Goal: Feedback & Contribution: Contribute content

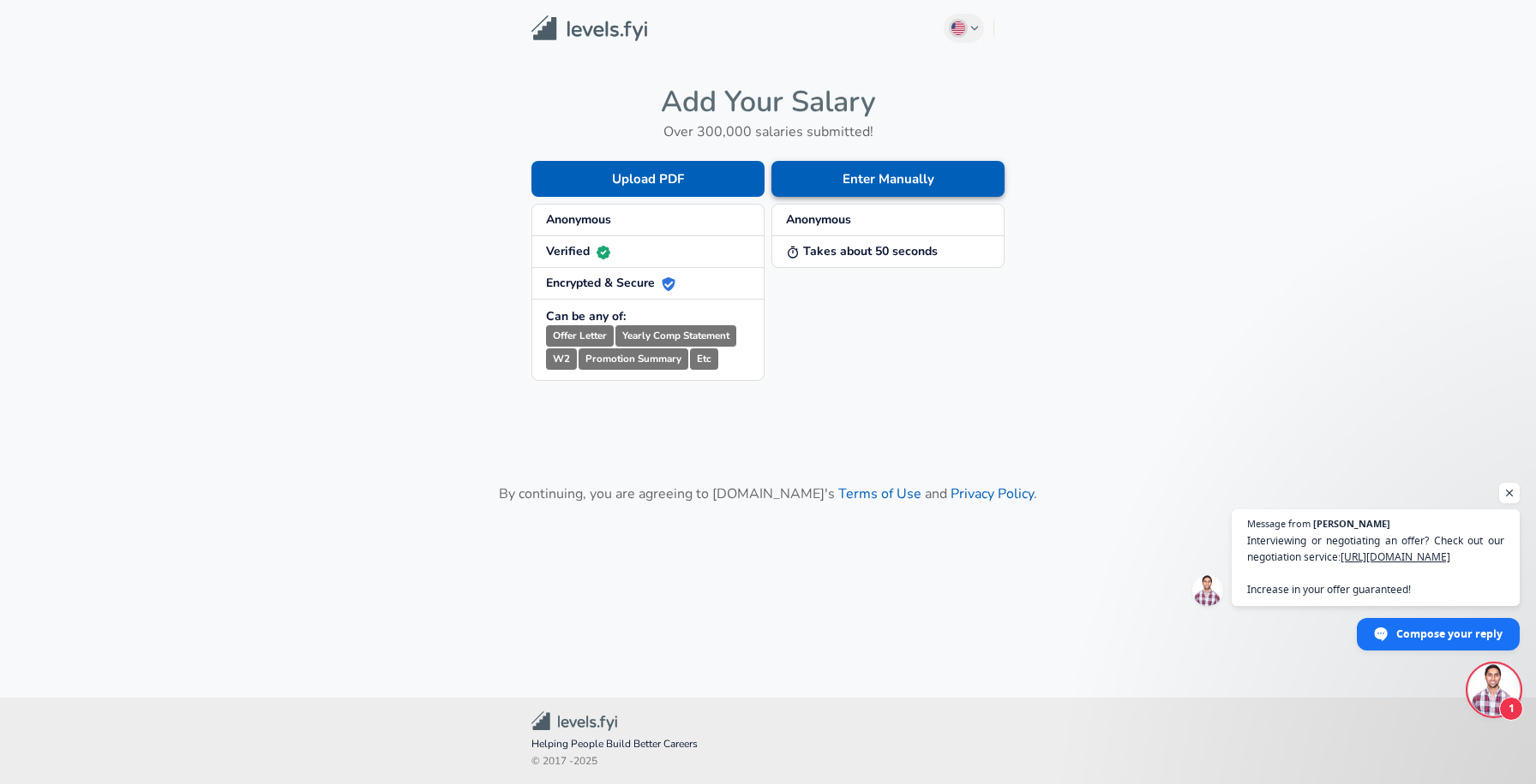
click at [892, 176] on button "Enter Manually" at bounding box center [888, 179] width 233 height 36
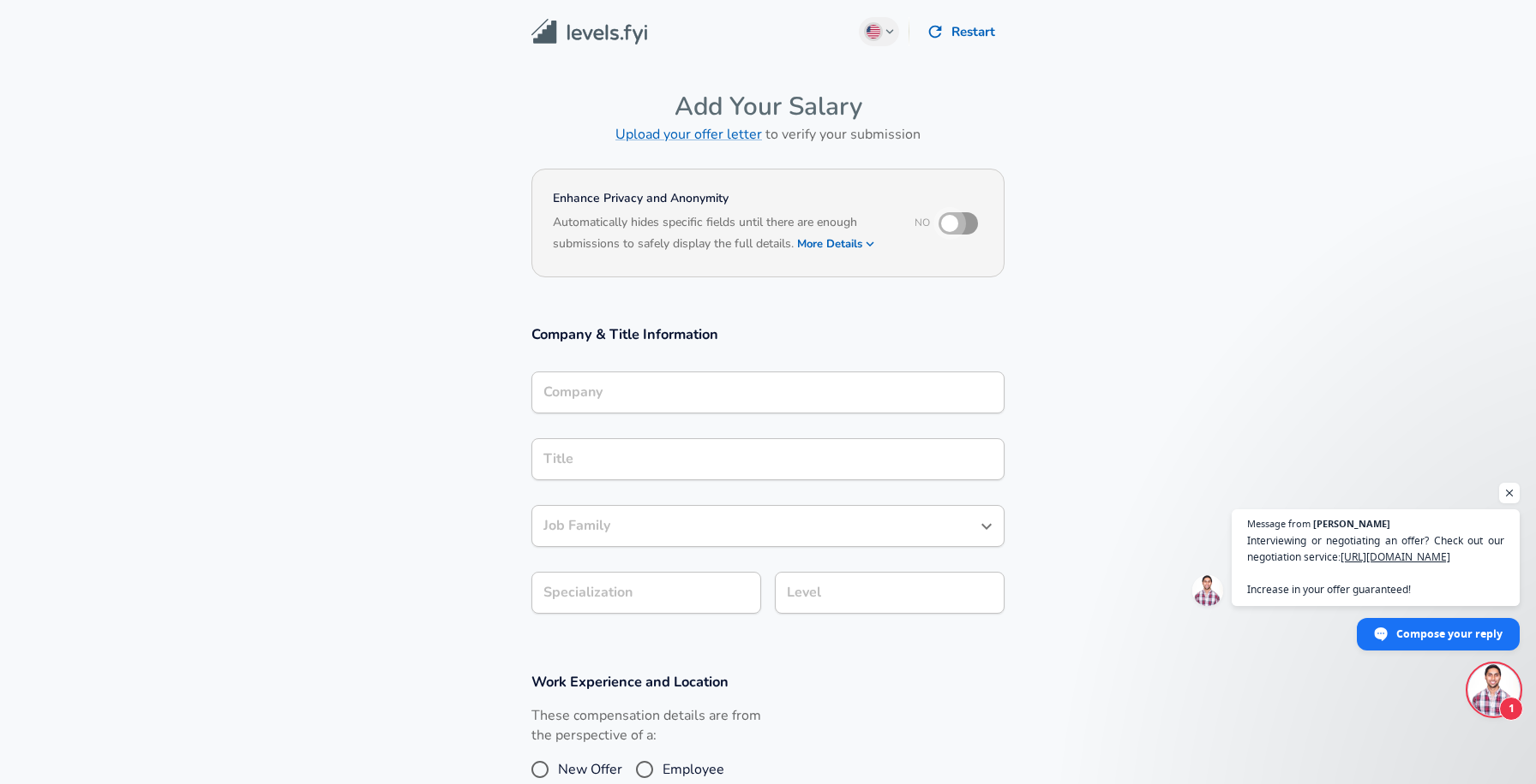
click at [964, 220] on input "checkbox" at bounding box center [949, 223] width 98 height 33
checkbox input "true"
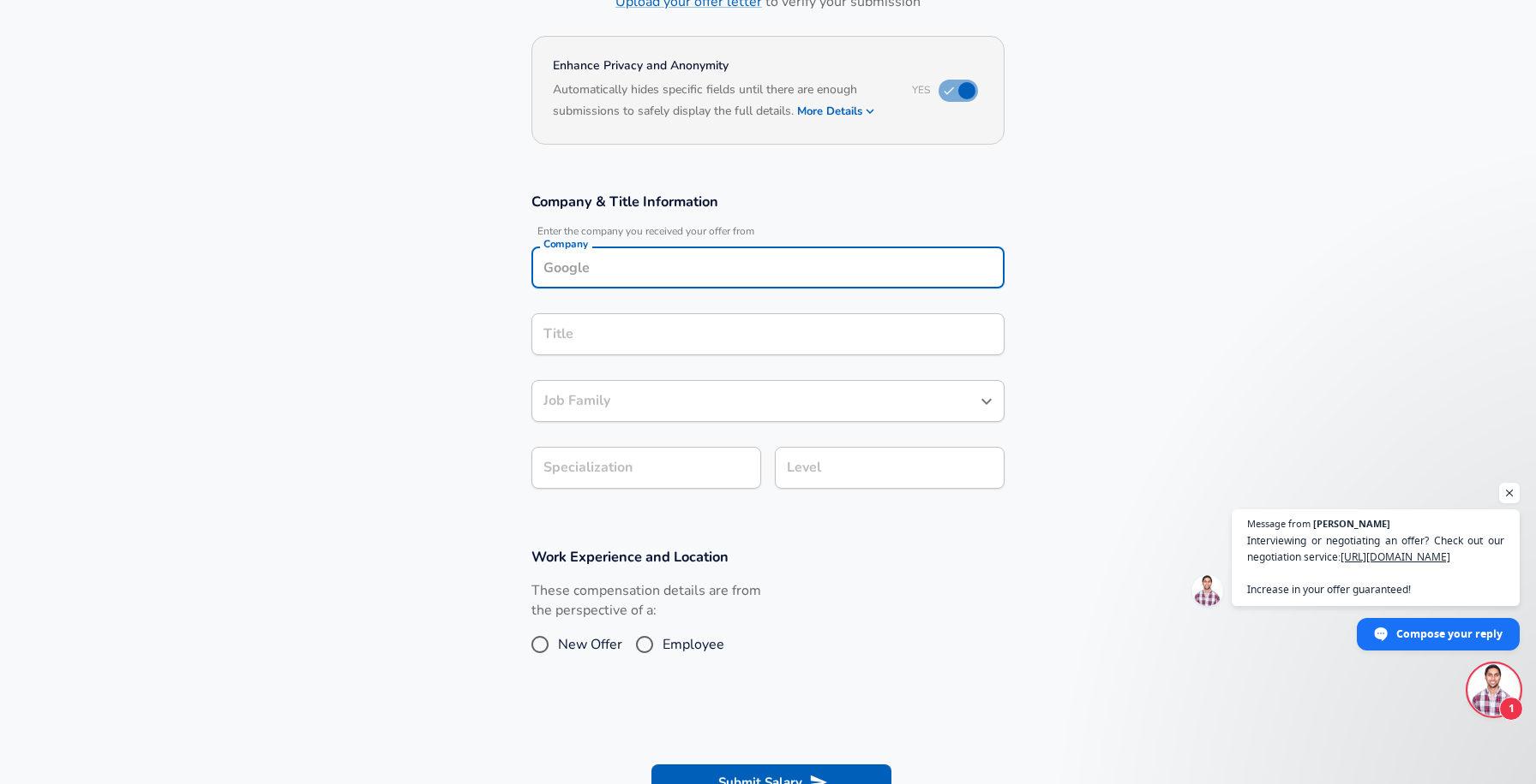
click at [760, 255] on input "Company" at bounding box center [767, 267] width 457 height 27
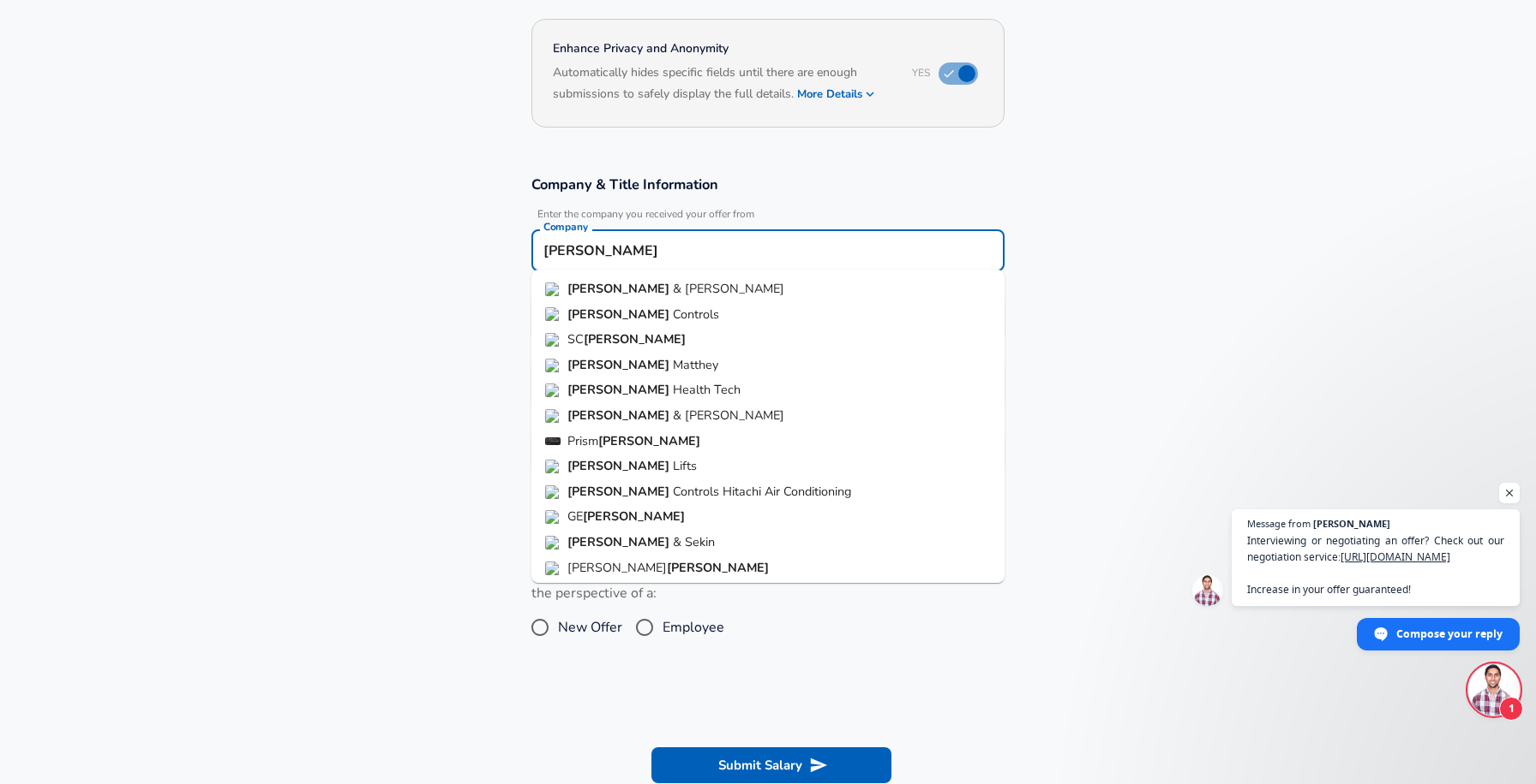
click at [687, 289] on li "[PERSON_NAME] & [PERSON_NAME]" at bounding box center [768, 289] width 473 height 26
type input "[PERSON_NAME] & [PERSON_NAME]"
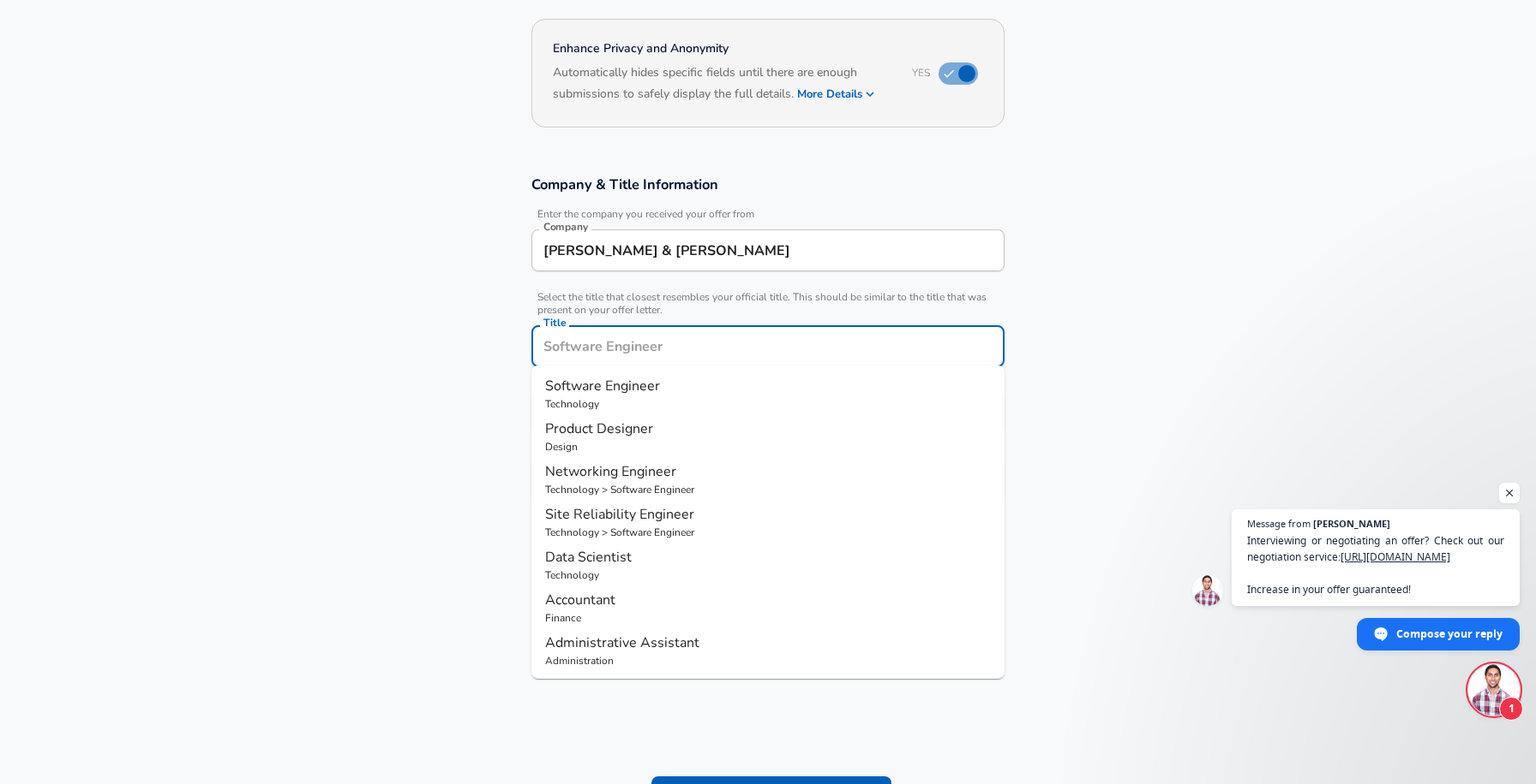
click at [612, 333] on input "Title" at bounding box center [767, 346] width 457 height 27
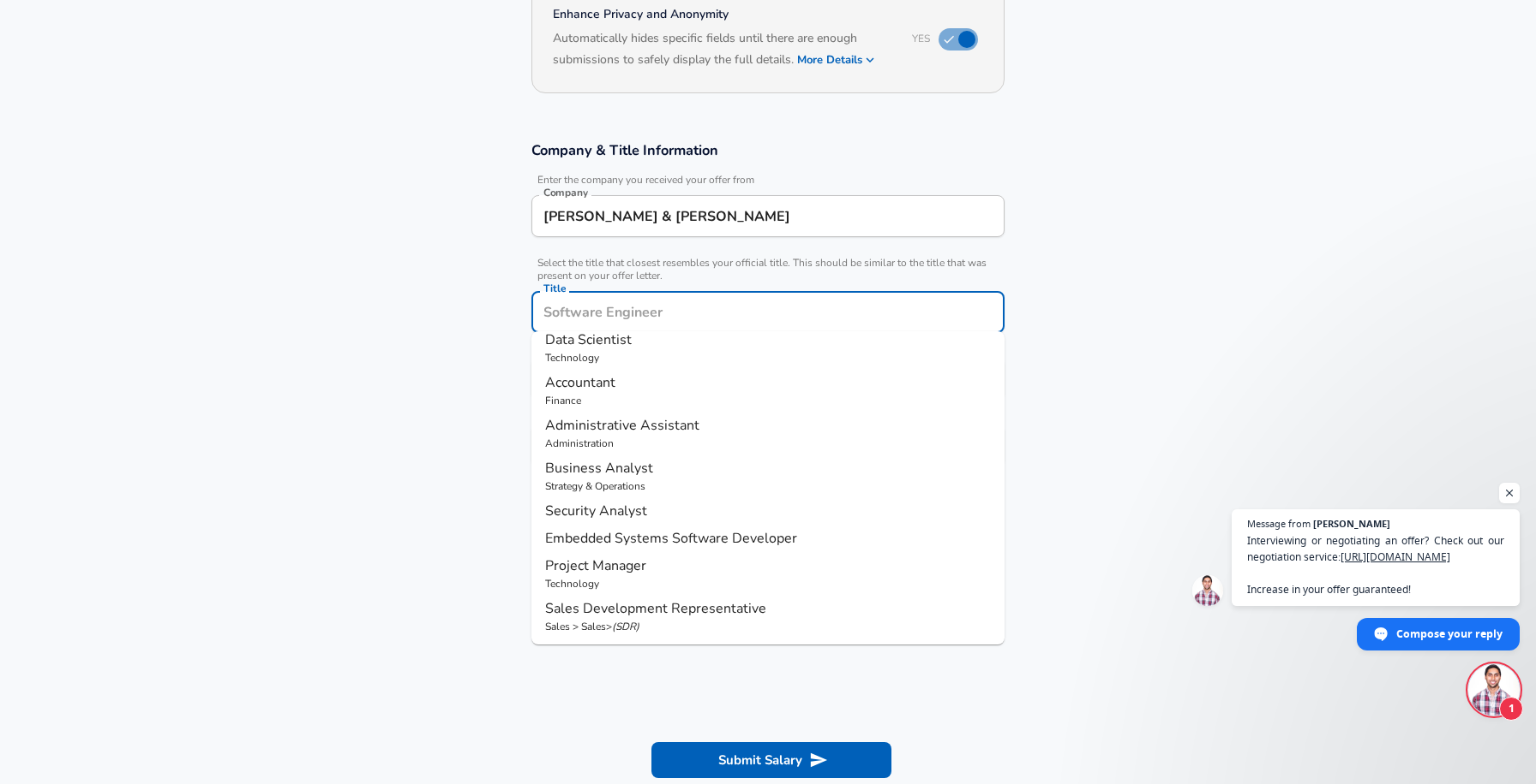
scroll to position [183, 0]
click at [614, 573] on span "Project Manager" at bounding box center [596, 566] width 101 height 19
type input "Project Manager"
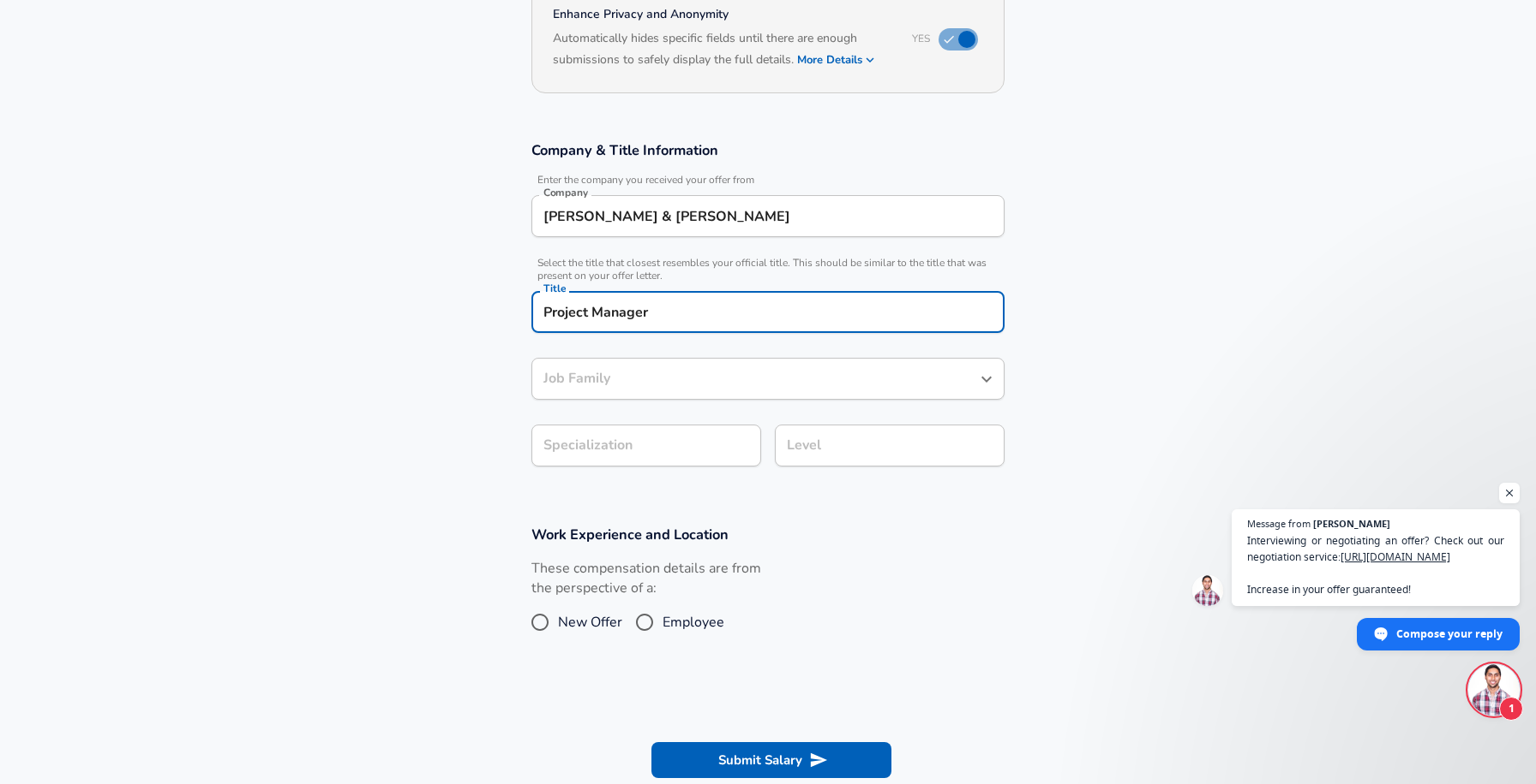
type input "Project Manager"
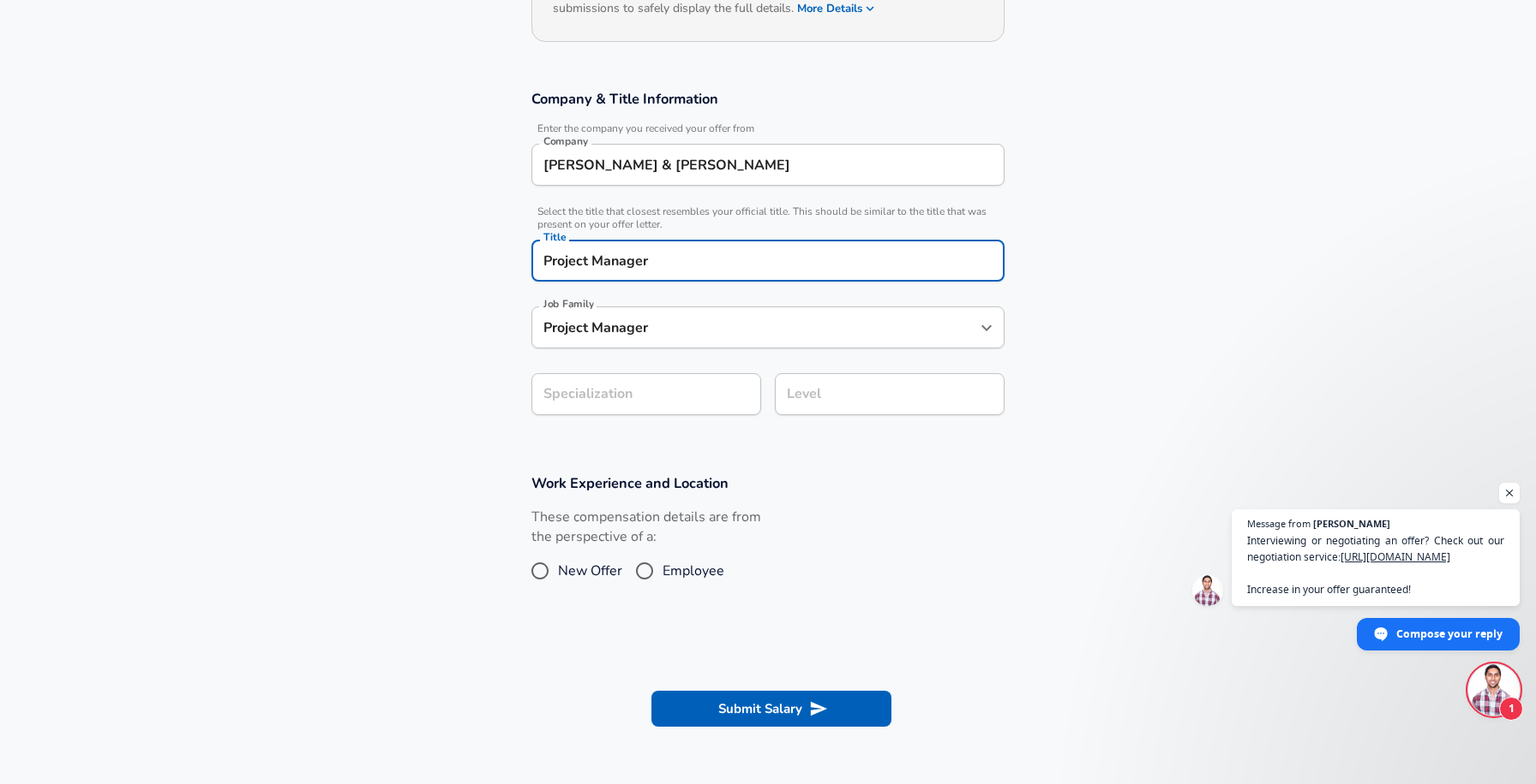
click at [590, 445] on section "Company & Title Information Enter the company you received your offer from Comp…" at bounding box center [768, 262] width 1536 height 385
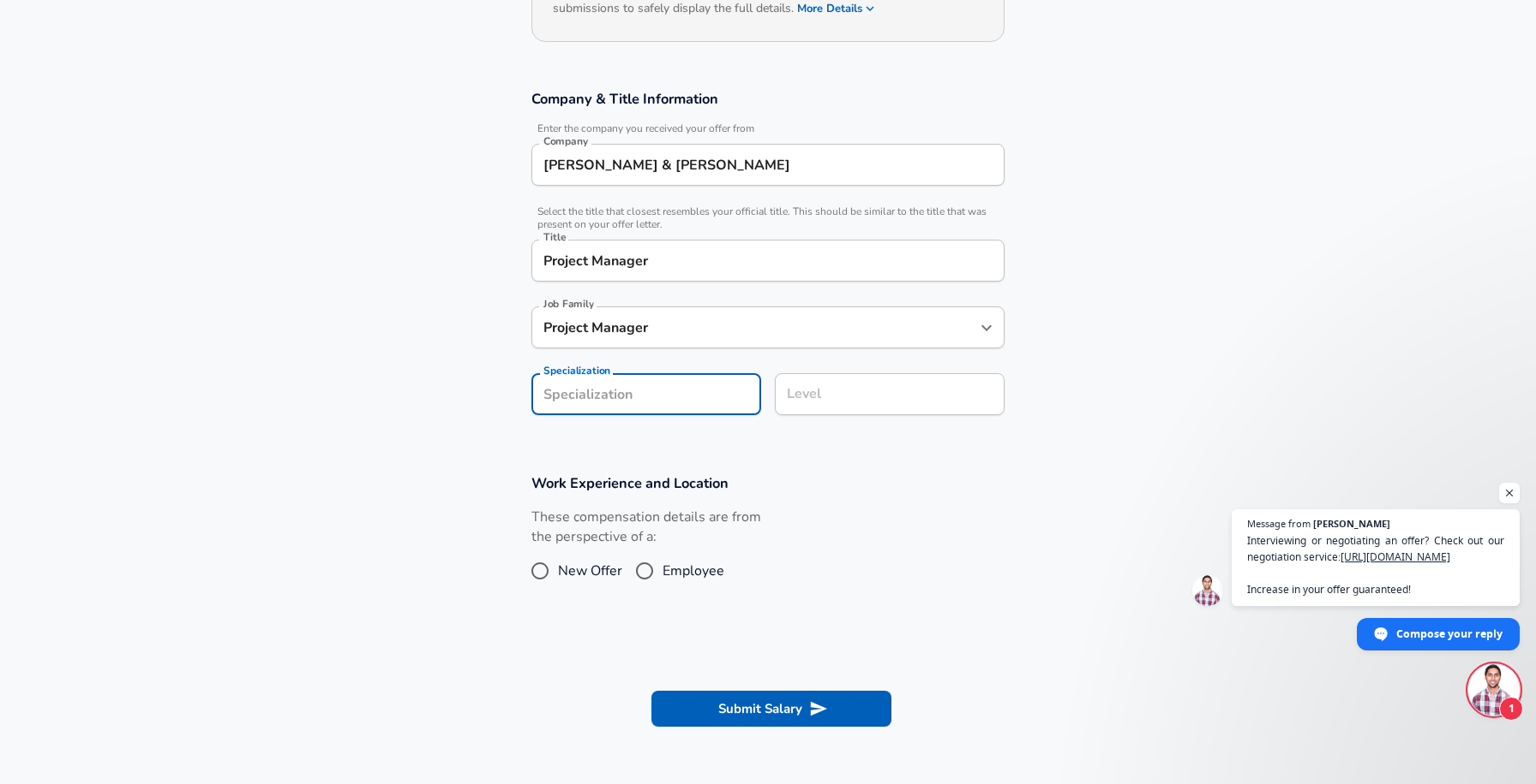
click at [644, 564] on input "Employee" at bounding box center [644, 572] width 36 height 27
radio input "true"
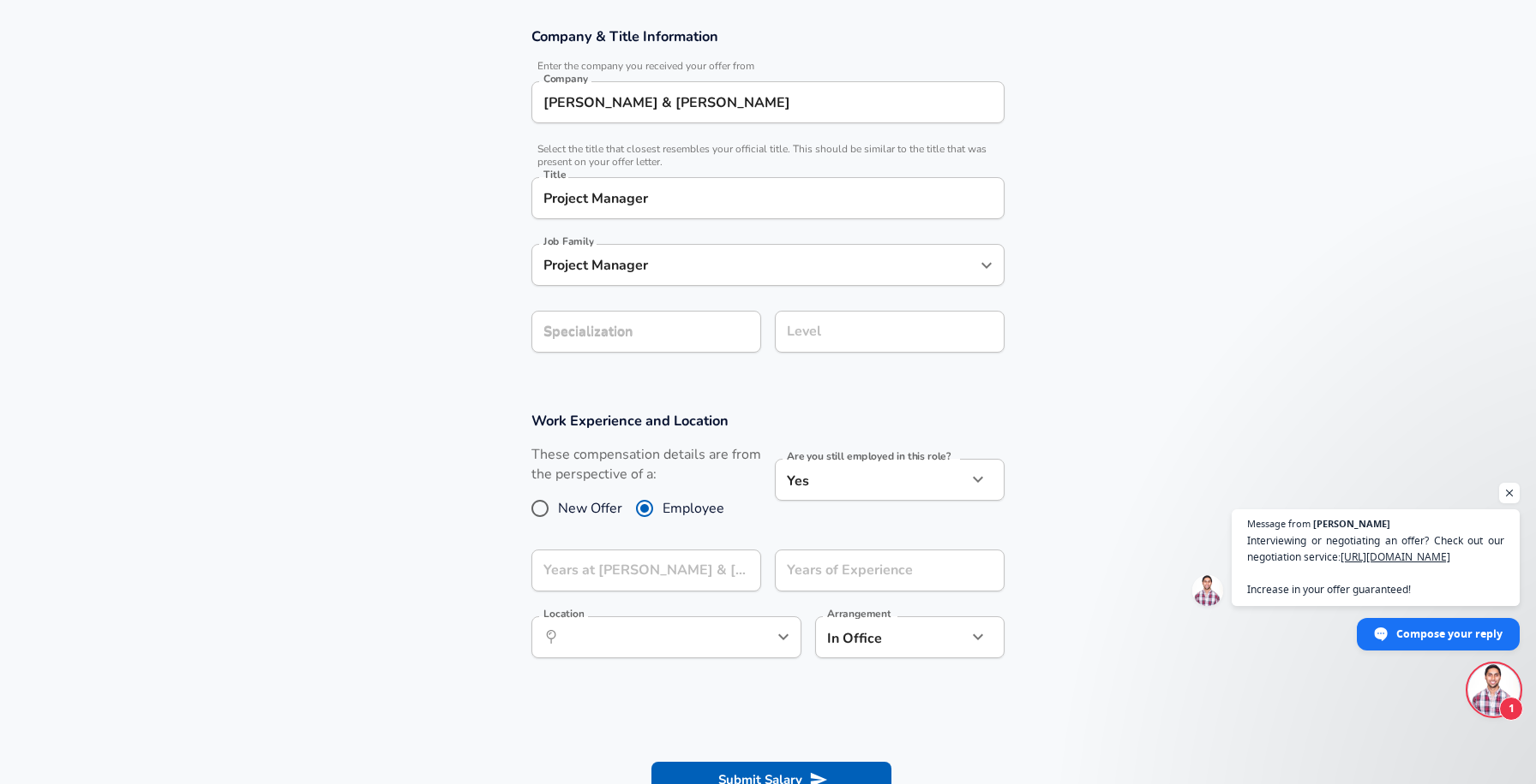
scroll to position [306, 0]
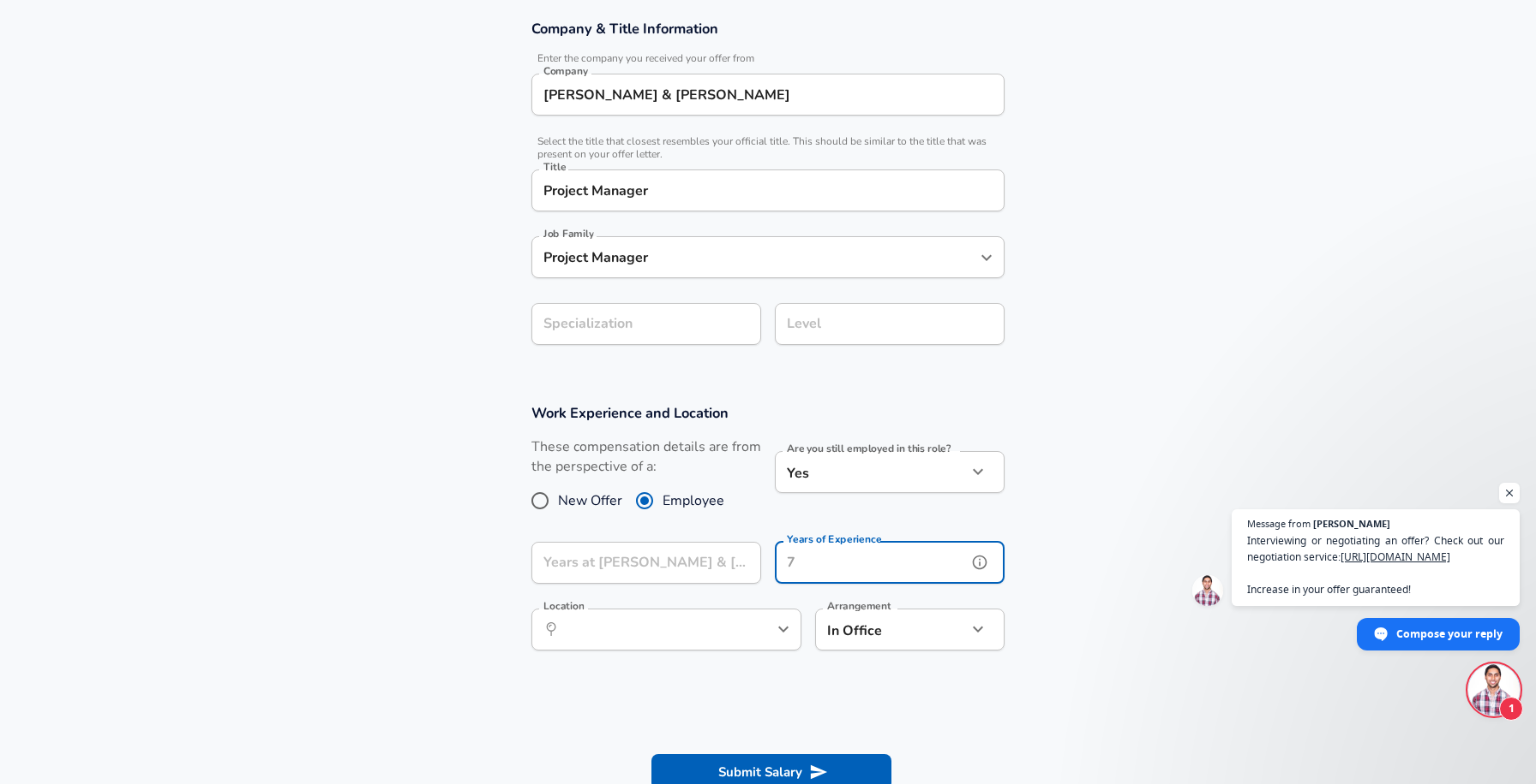
click at [839, 561] on input "Years of Experience" at bounding box center [870, 563] width 192 height 42
type input "2"
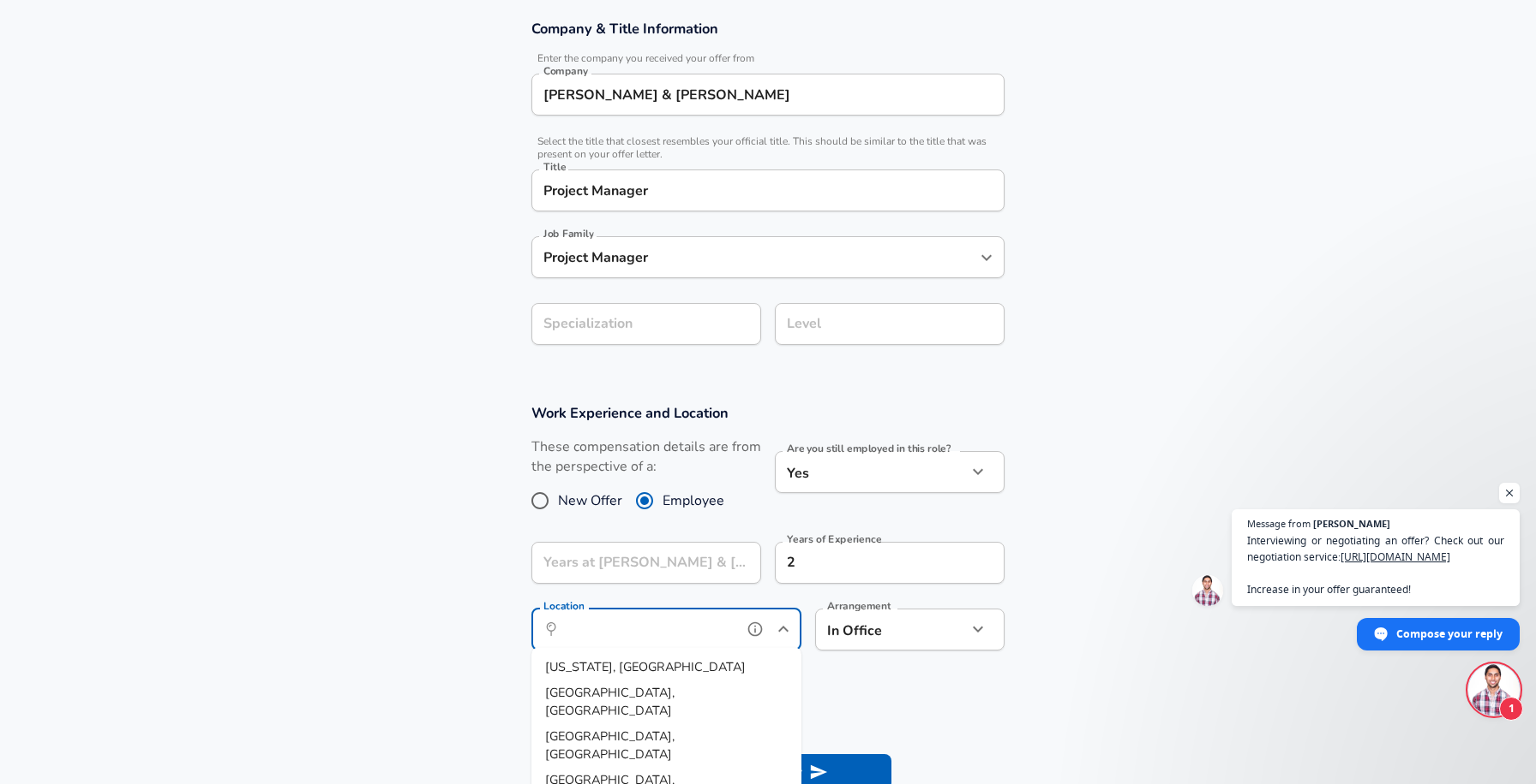
click at [688, 626] on input "Location" at bounding box center [648, 629] width 176 height 27
type input "[GEOGRAPHIC_DATA]"
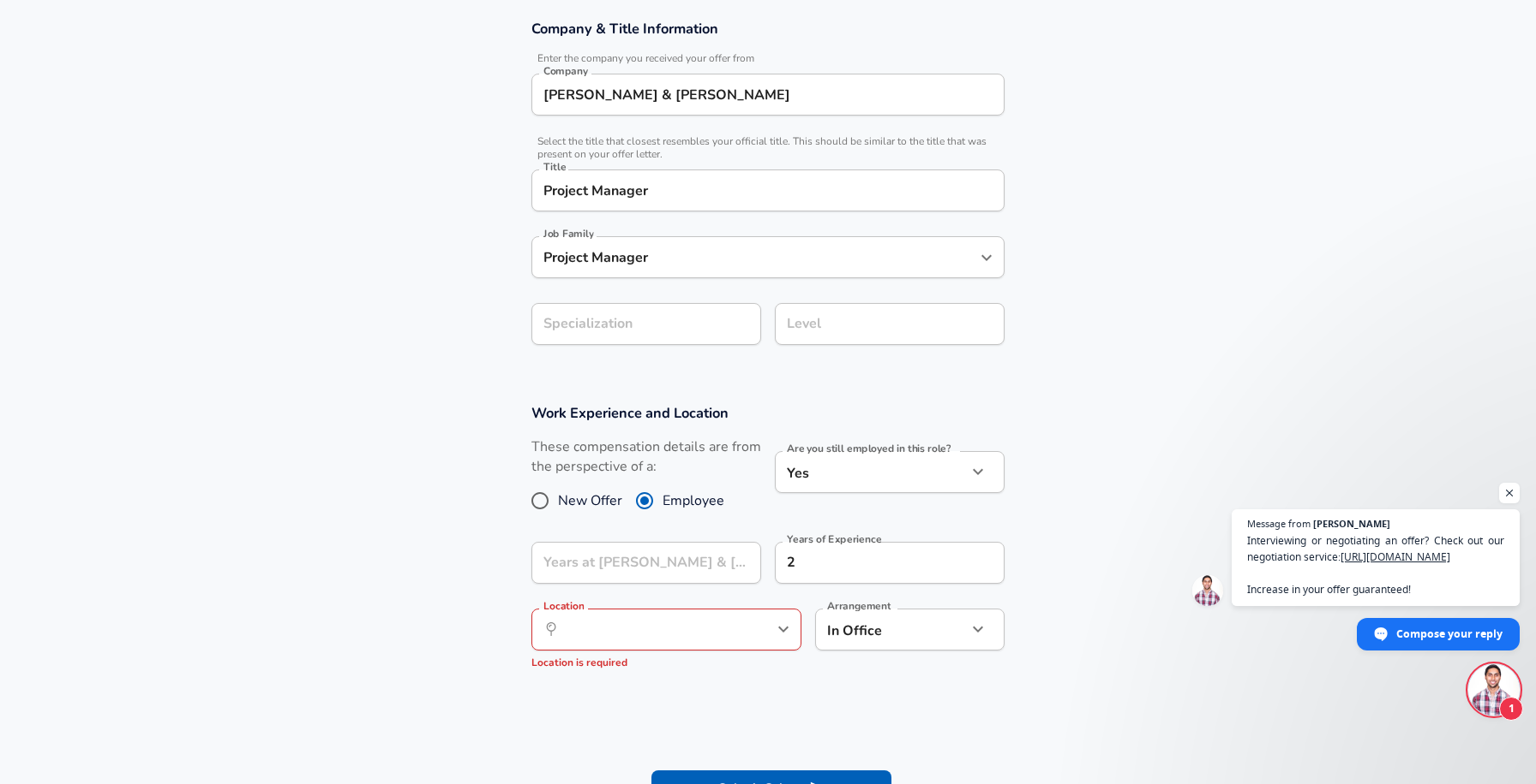
click at [959, 673] on section "Work Experience and Location These compensation details are from the perspectiv…" at bounding box center [768, 545] width 1536 height 322
click at [680, 616] on input "Location" at bounding box center [648, 629] width 176 height 27
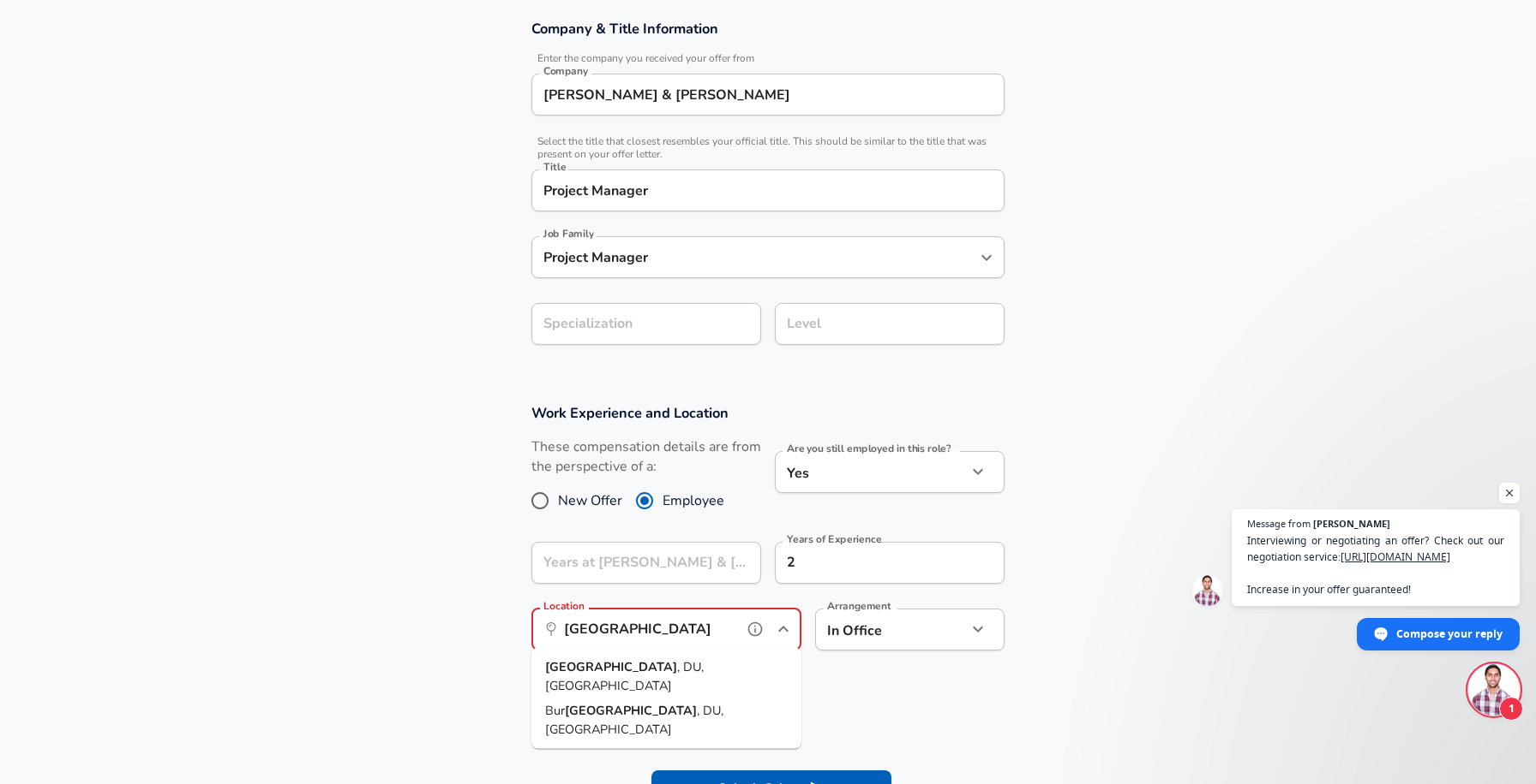
click at [595, 666] on span ", DU, [GEOGRAPHIC_DATA]" at bounding box center [624, 676] width 159 height 36
type input "[GEOGRAPHIC_DATA], DU, [GEOGRAPHIC_DATA]"
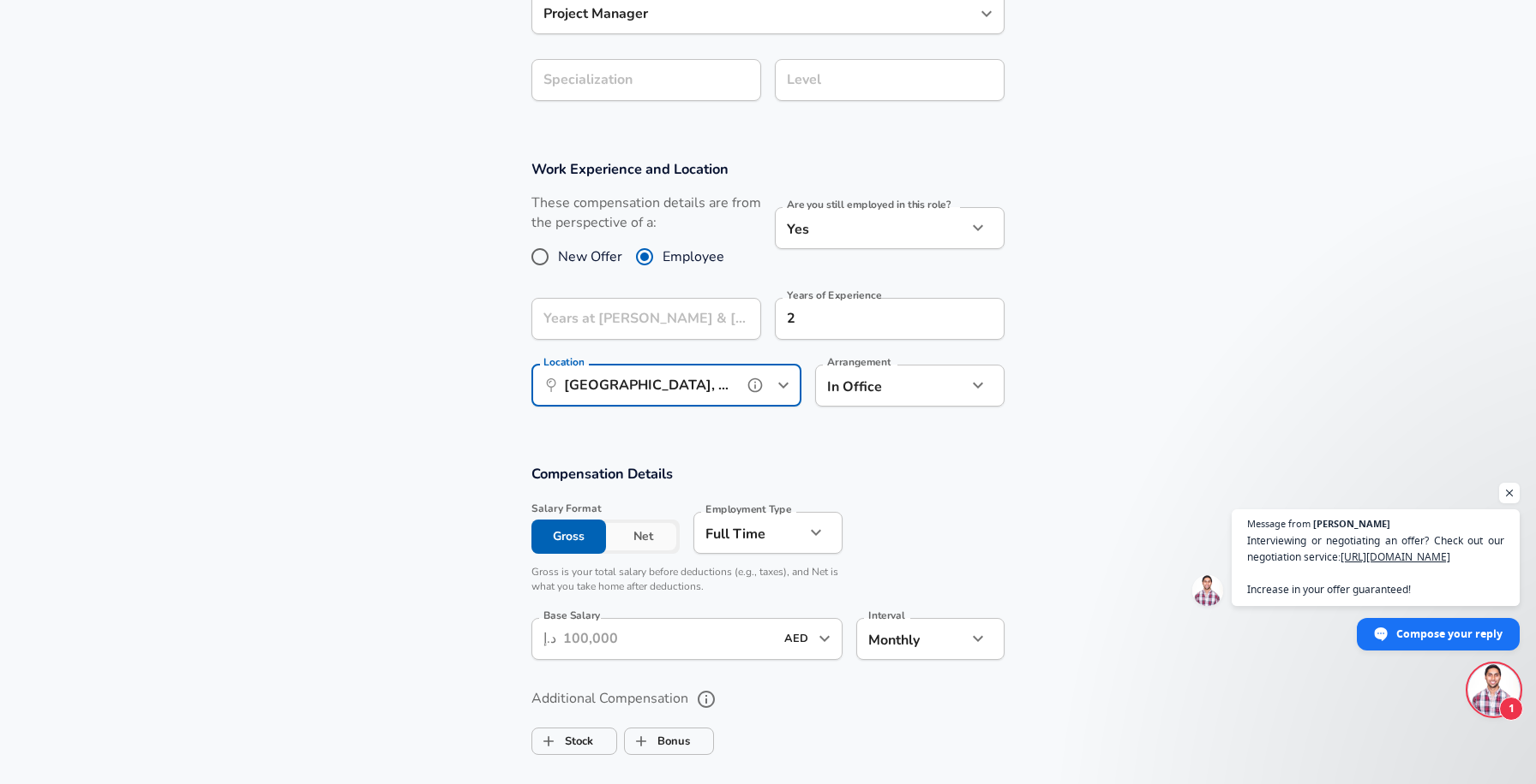
scroll to position [579, 0]
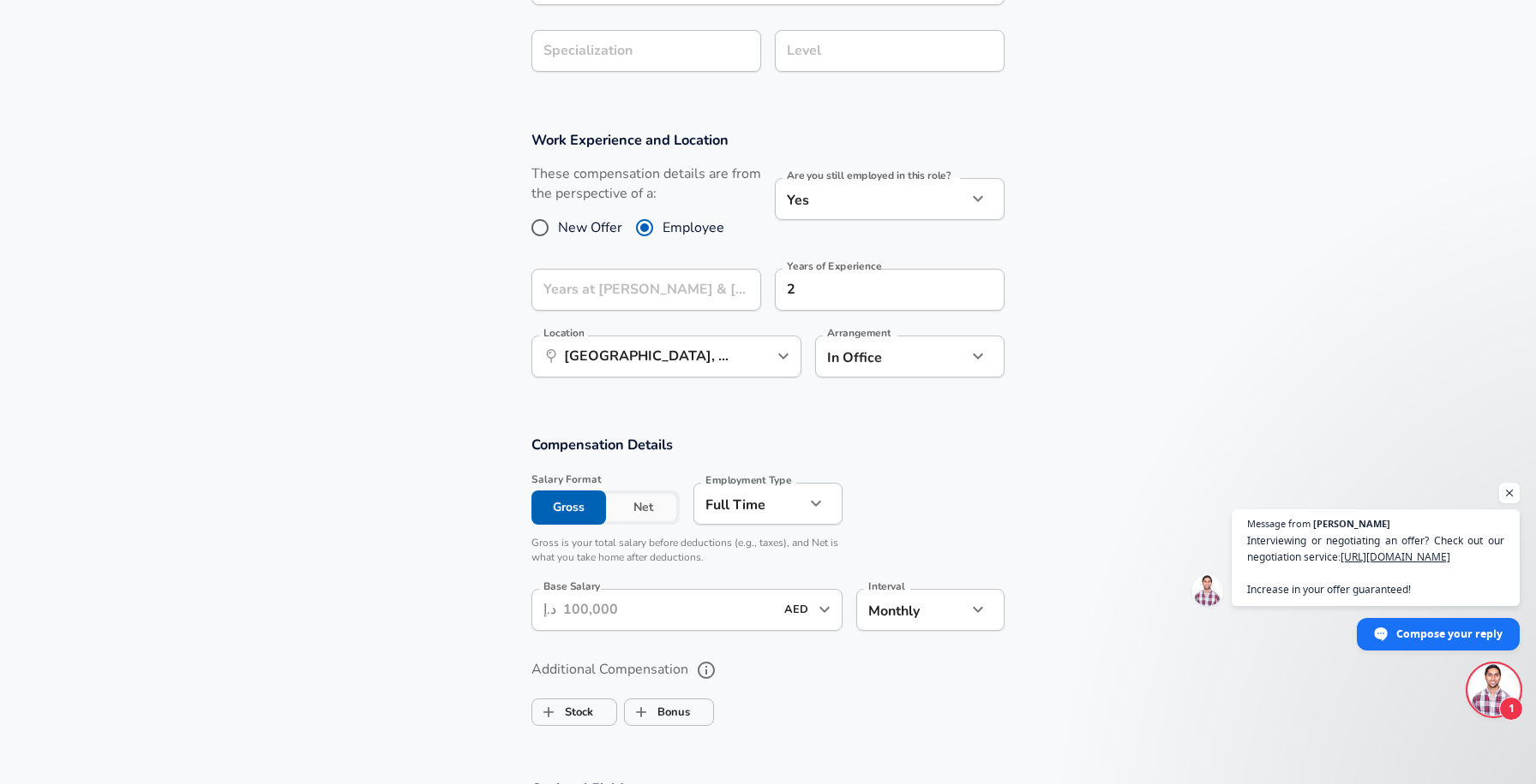
click at [638, 506] on button "Net" at bounding box center [642, 507] width 74 height 34
click at [585, 604] on input "Base Salary" at bounding box center [668, 610] width 211 height 42
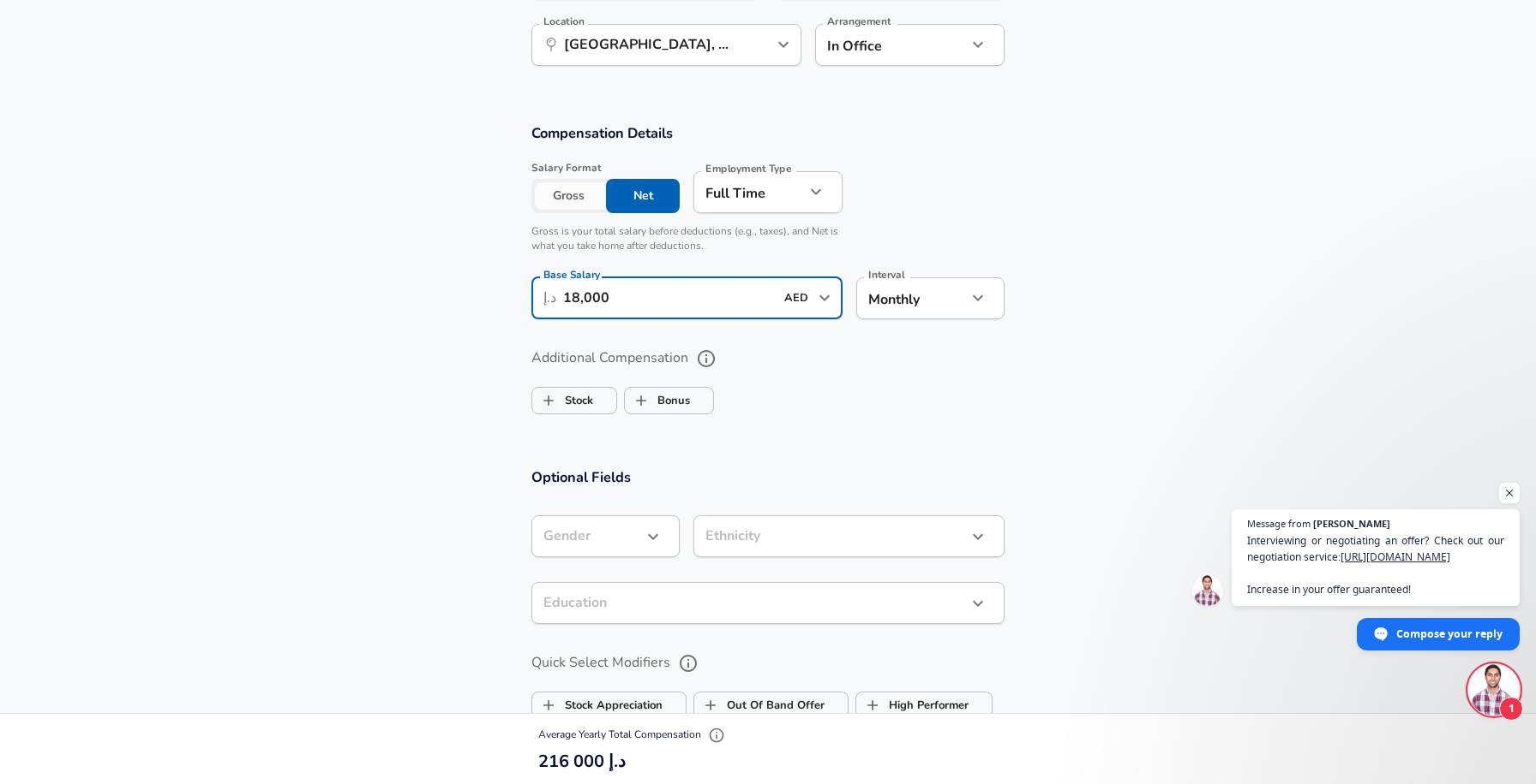
scroll to position [889, 0]
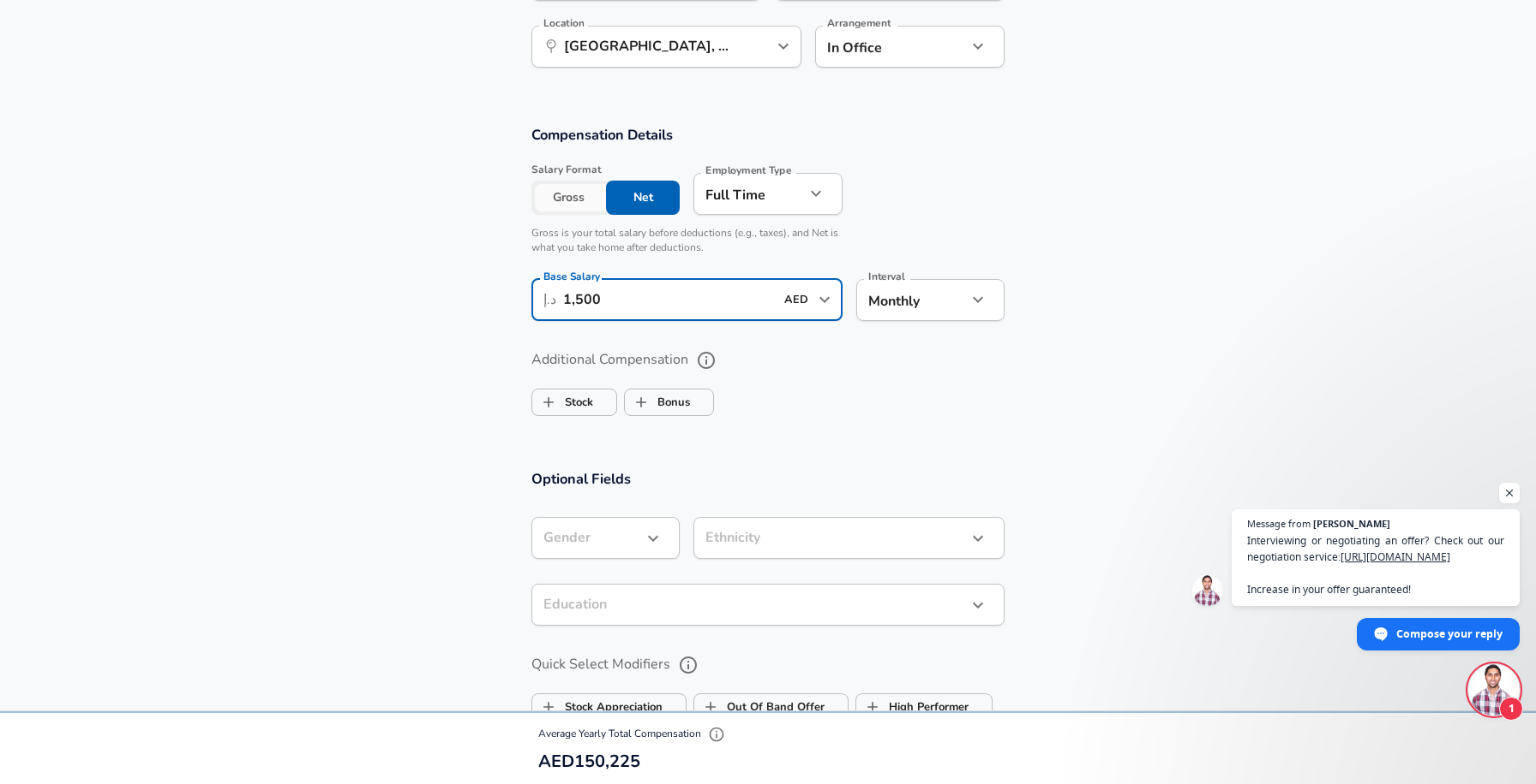
type input "15,000"
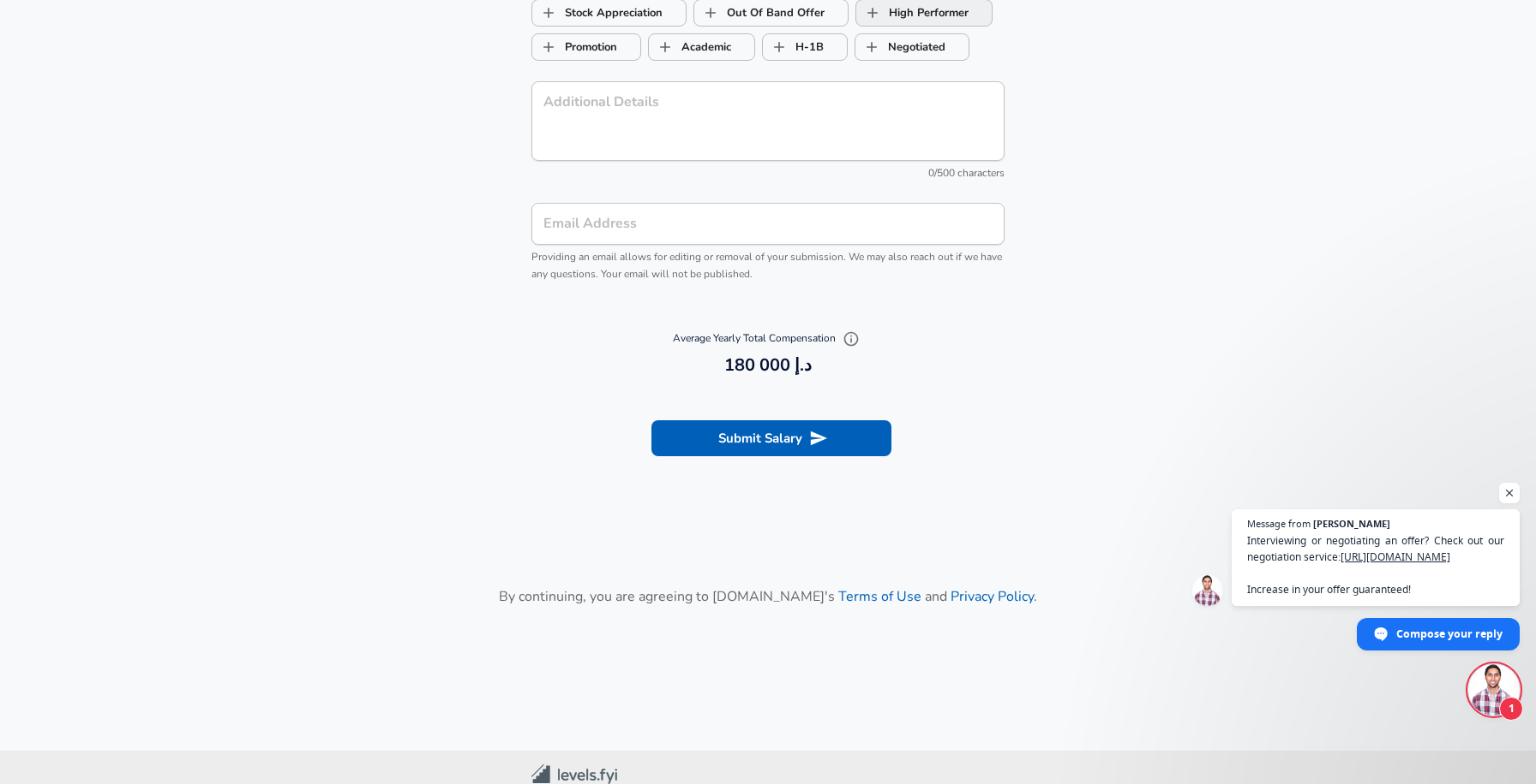
scroll to position [1603, 0]
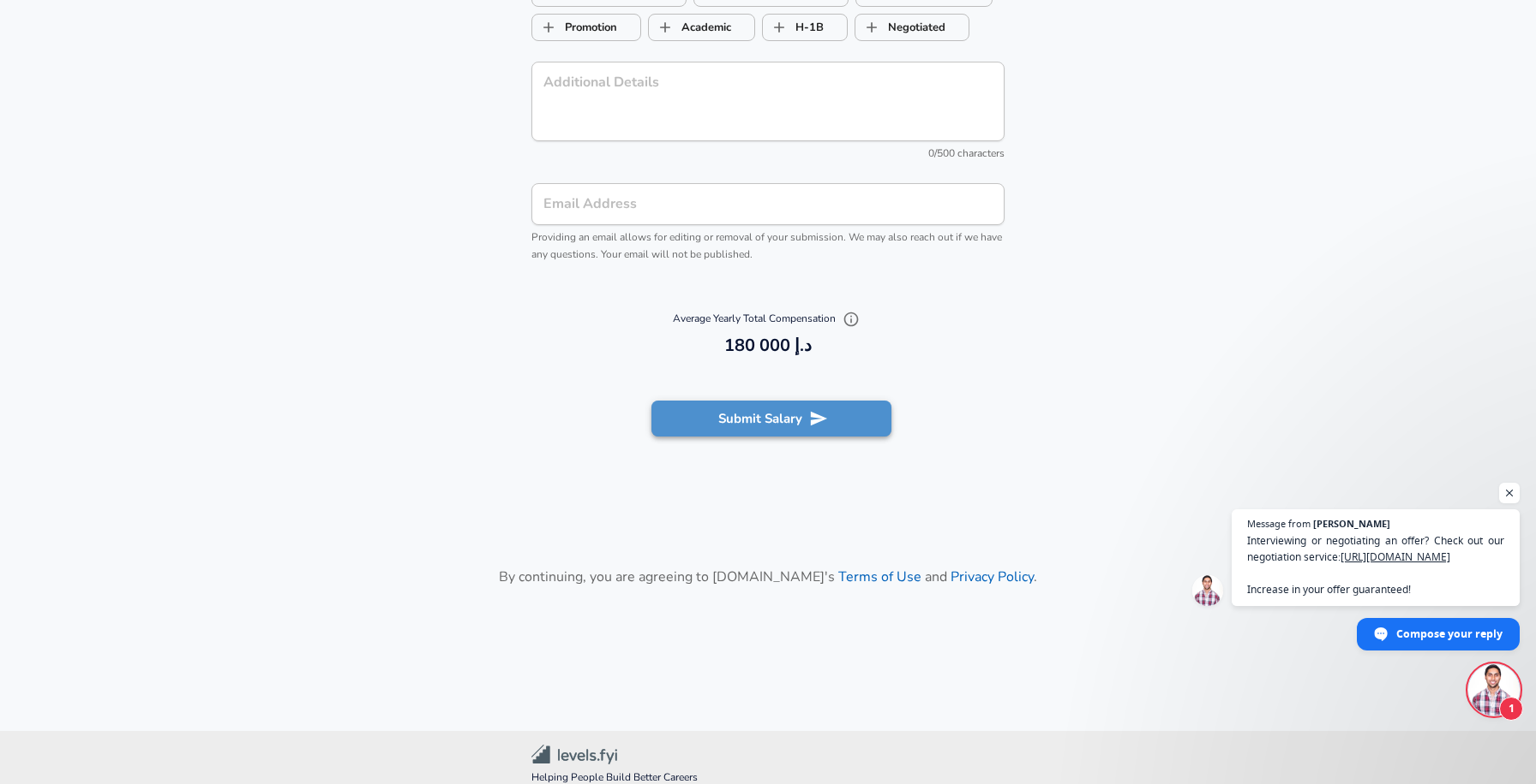
click at [801, 420] on button "Submit Salary" at bounding box center [772, 419] width 240 height 36
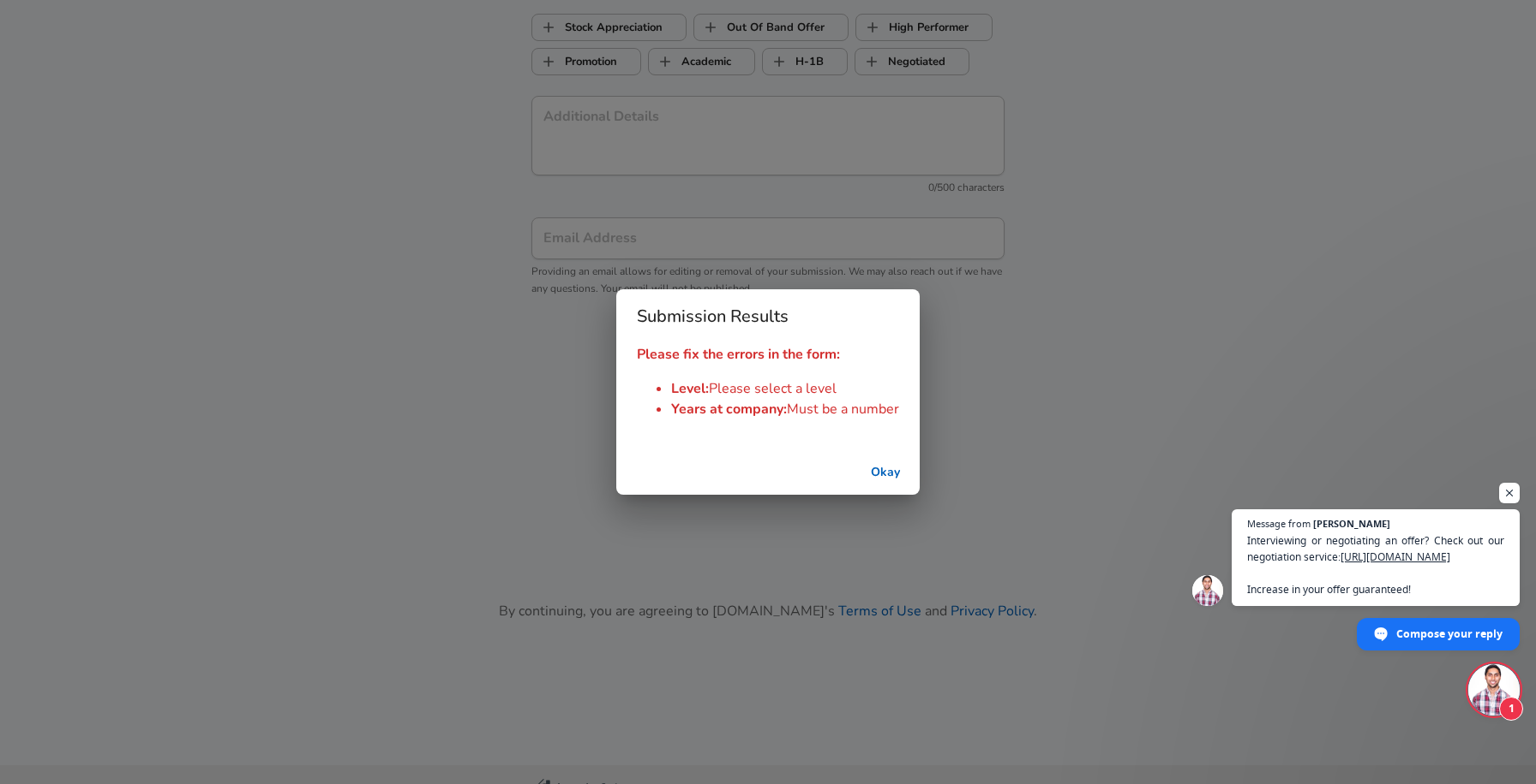
click at [894, 475] on button "Okay" at bounding box center [885, 473] width 55 height 32
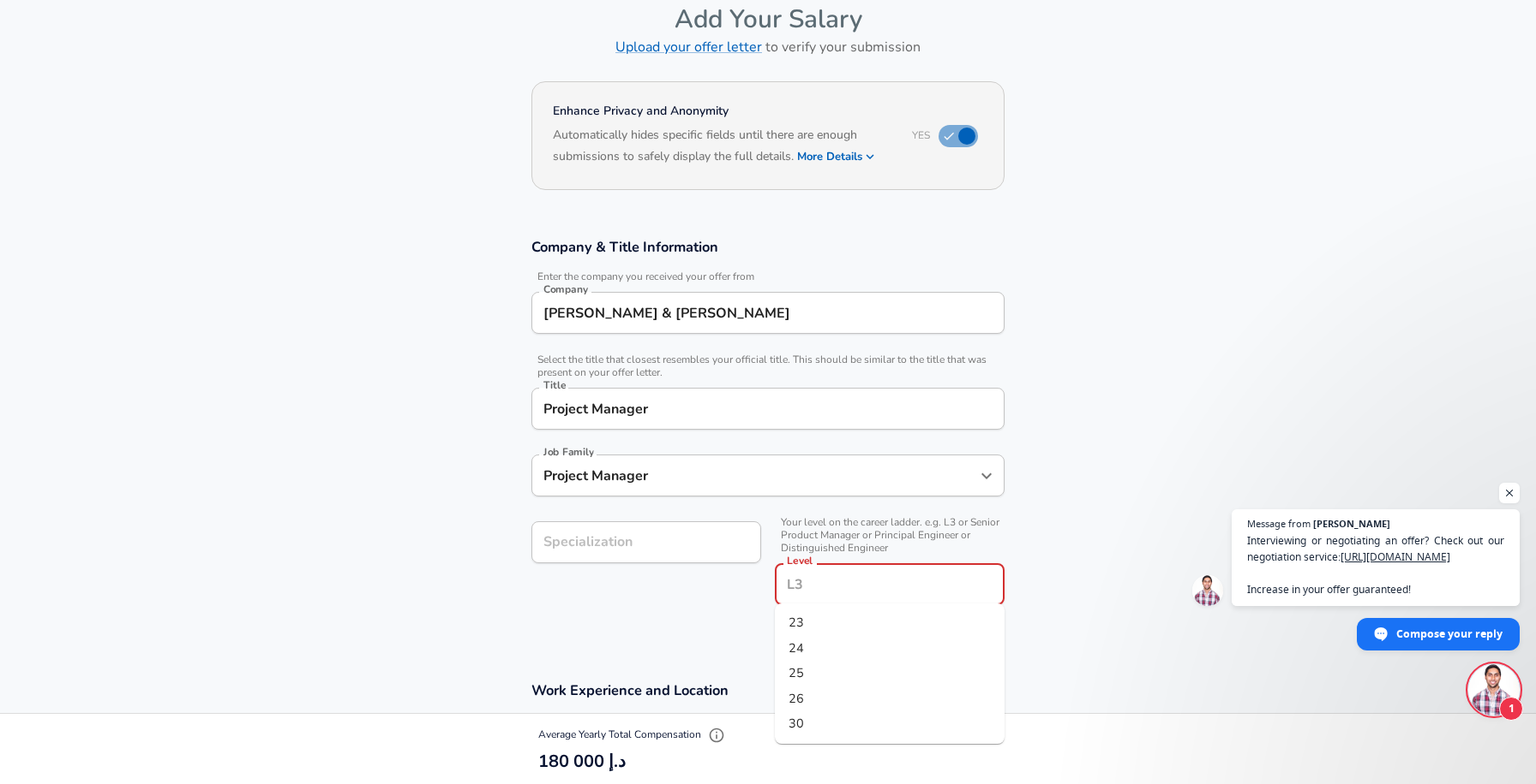
click at [814, 563] on div "Level Level Please select a level" at bounding box center [889, 594] width 230 height 63
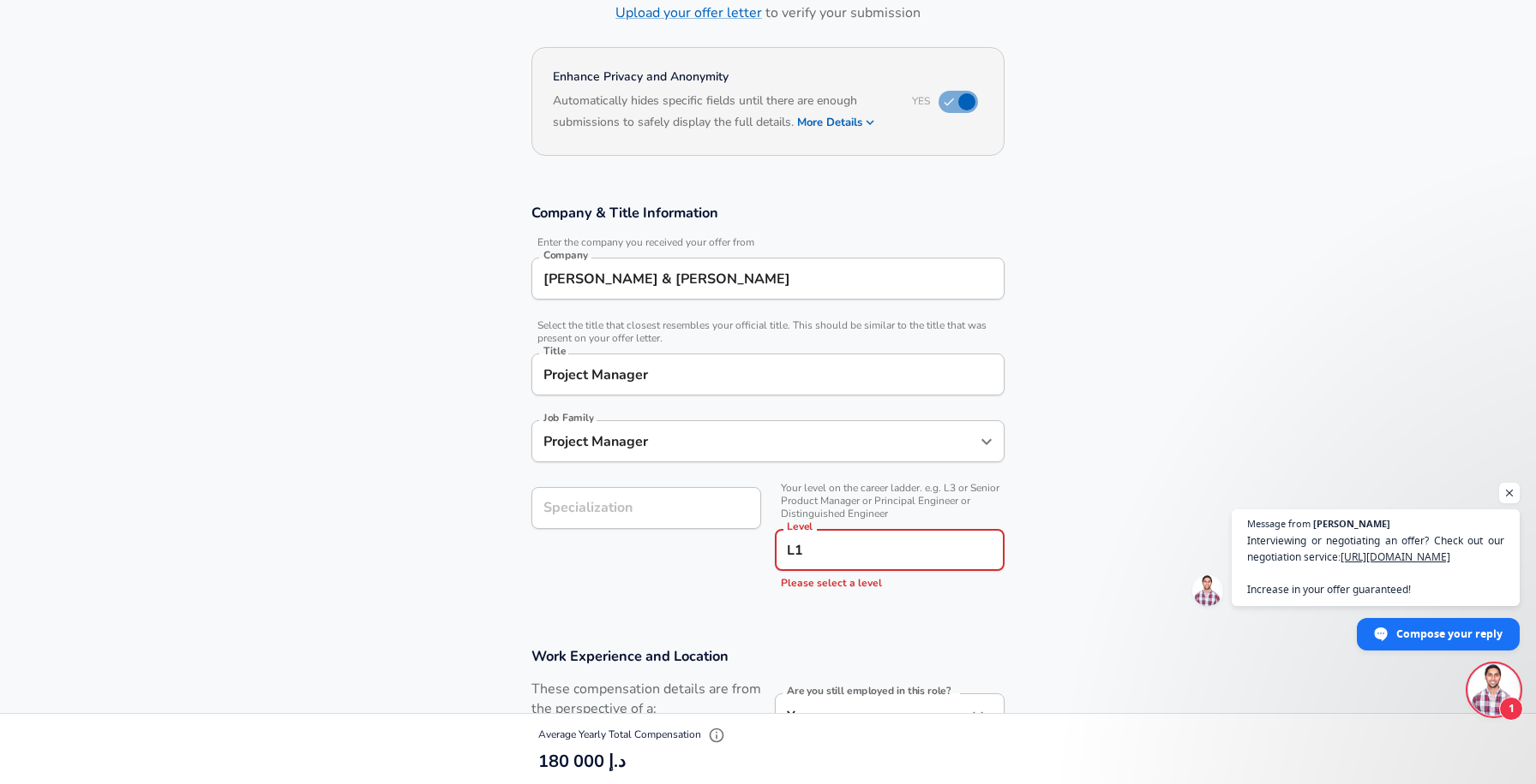
type input "L1"
click at [609, 499] on div "Specialization Specialization" at bounding box center [646, 508] width 230 height 42
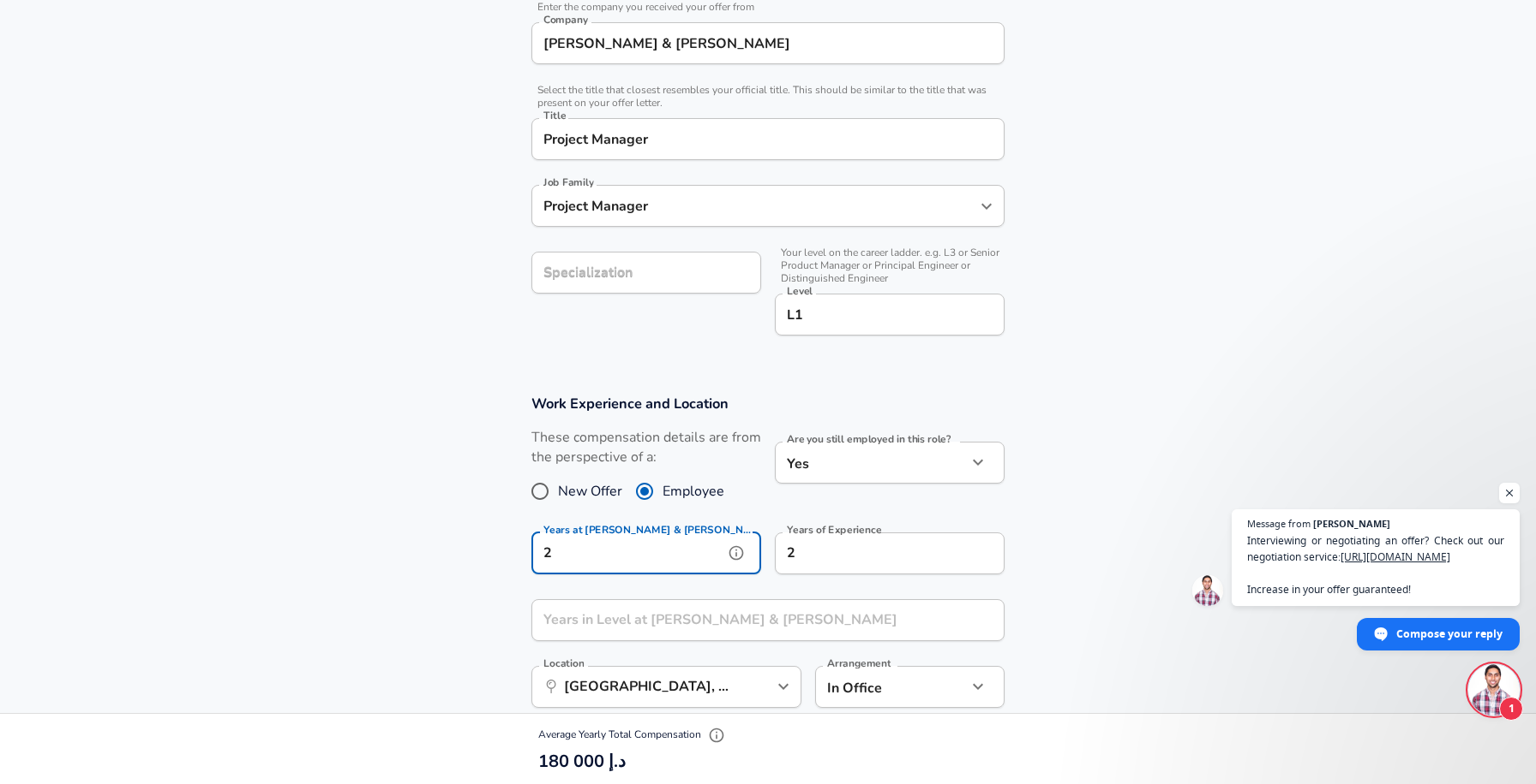
scroll to position [376, 0]
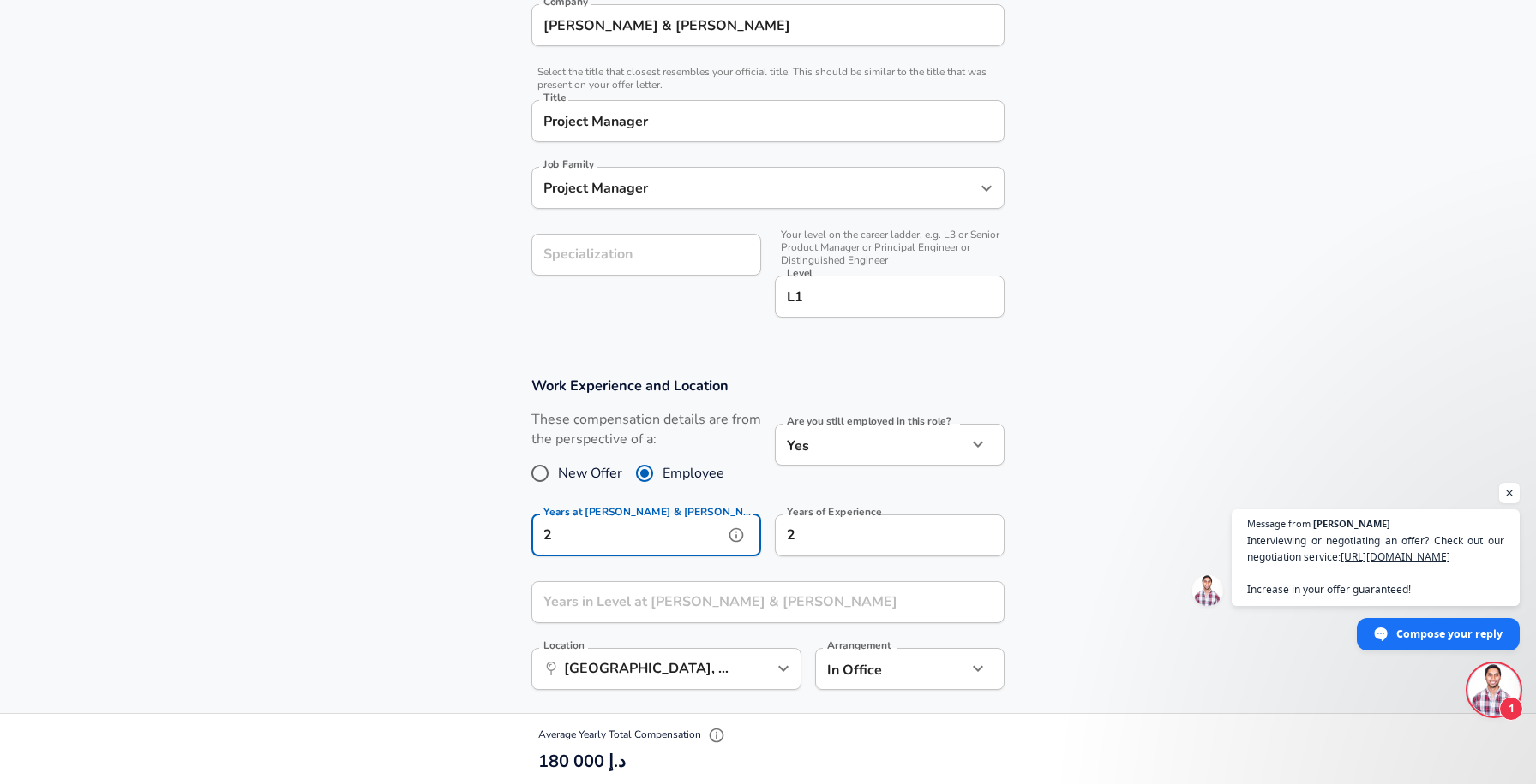
type input "2"
click at [887, 536] on input "2" at bounding box center [870, 536] width 192 height 42
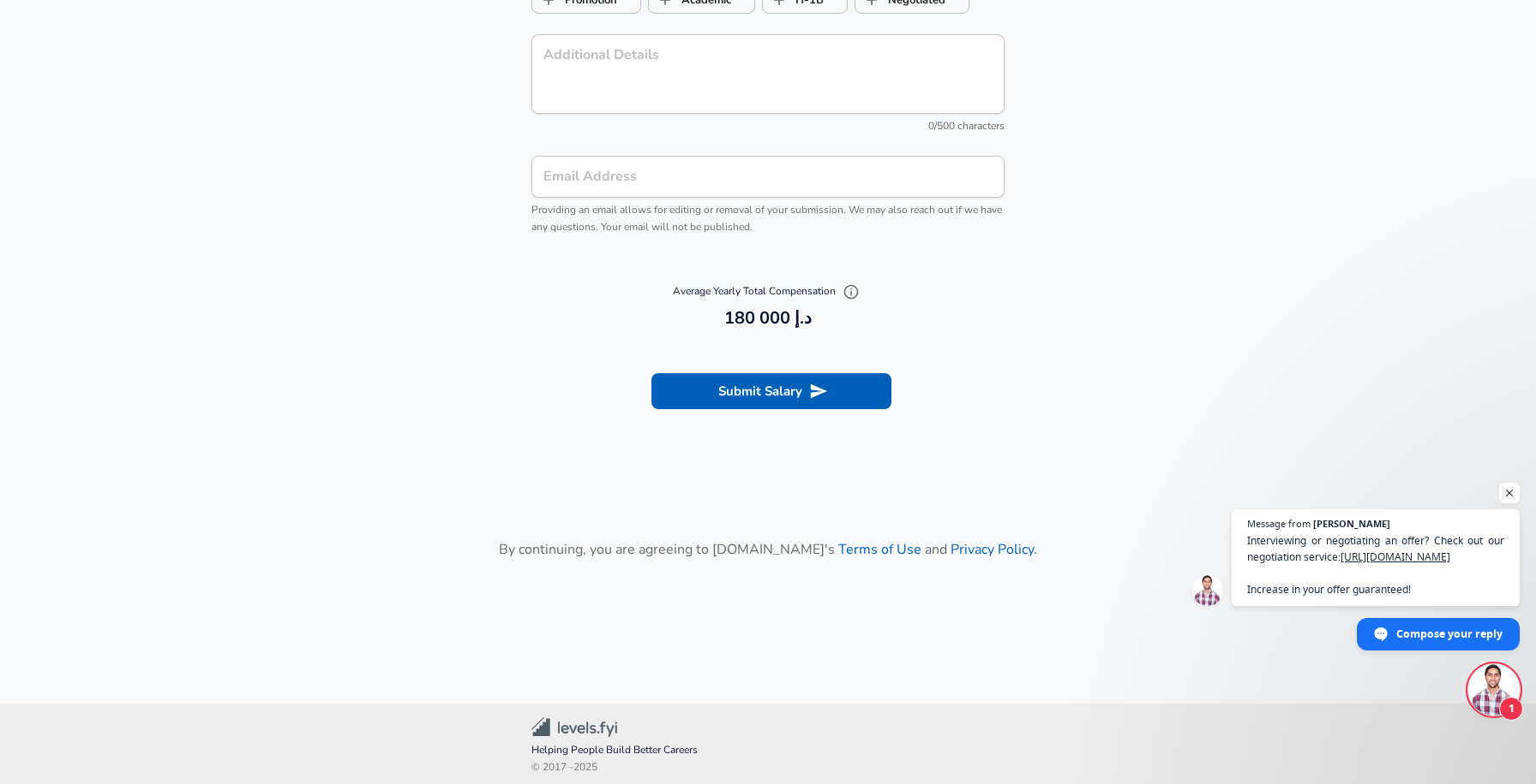
scroll to position [1737, 0]
type input "6"
click at [815, 393] on icon "submit" at bounding box center [818, 393] width 19 height 19
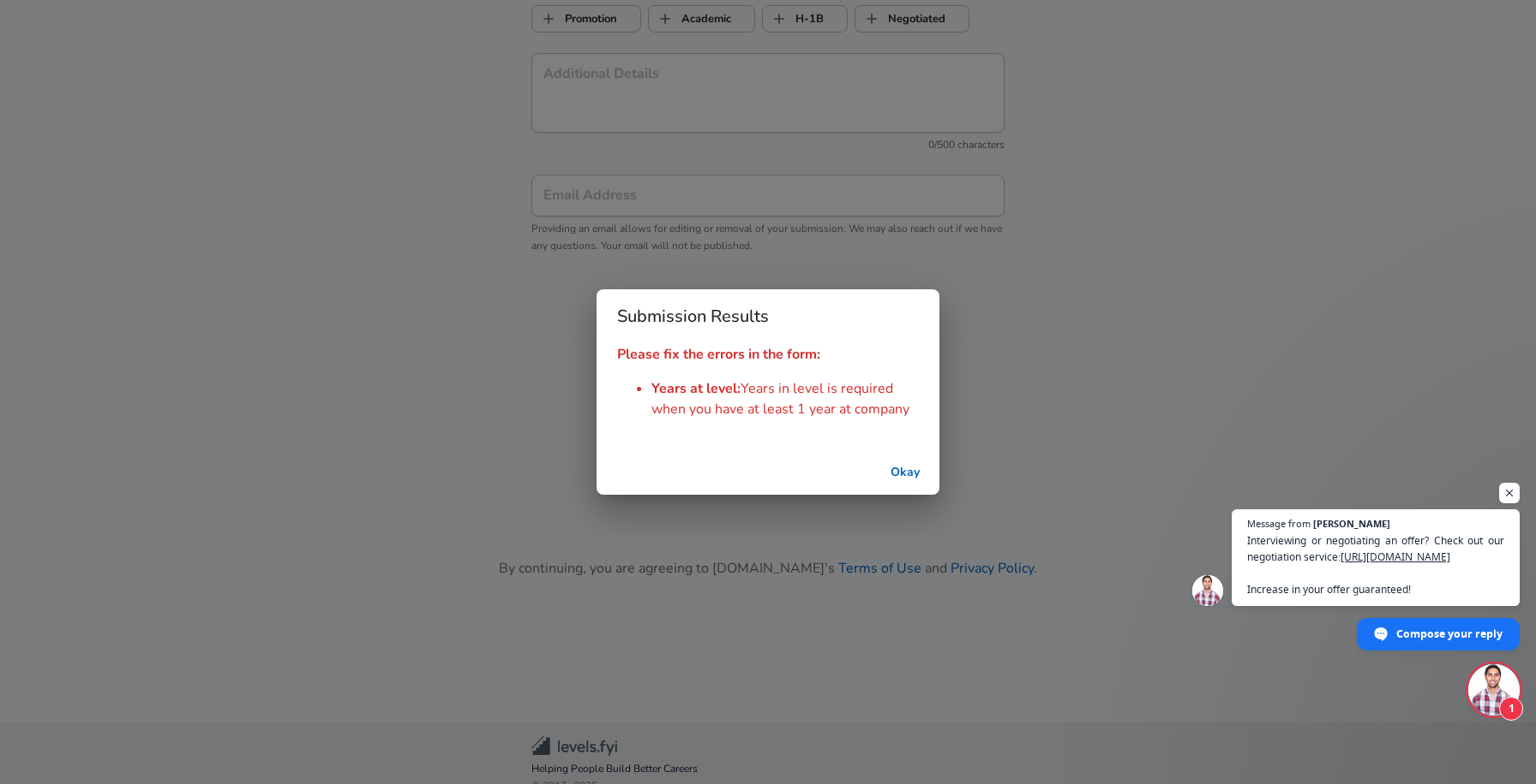
click at [903, 474] on button "Okay" at bounding box center [905, 473] width 55 height 32
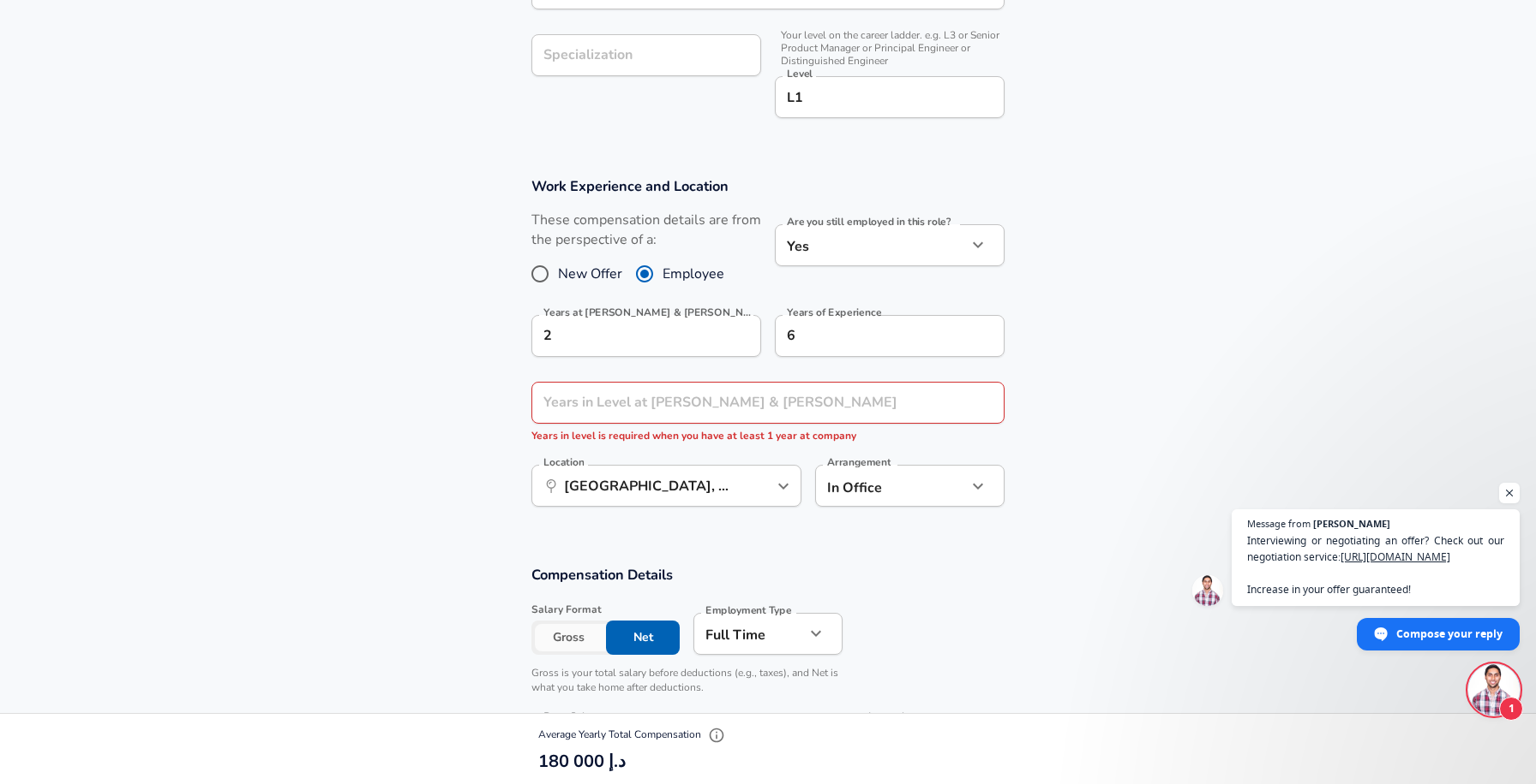
scroll to position [576, 0]
click at [724, 398] on input "Years in Level at [PERSON_NAME] & [PERSON_NAME]" at bounding box center [749, 401] width 435 height 42
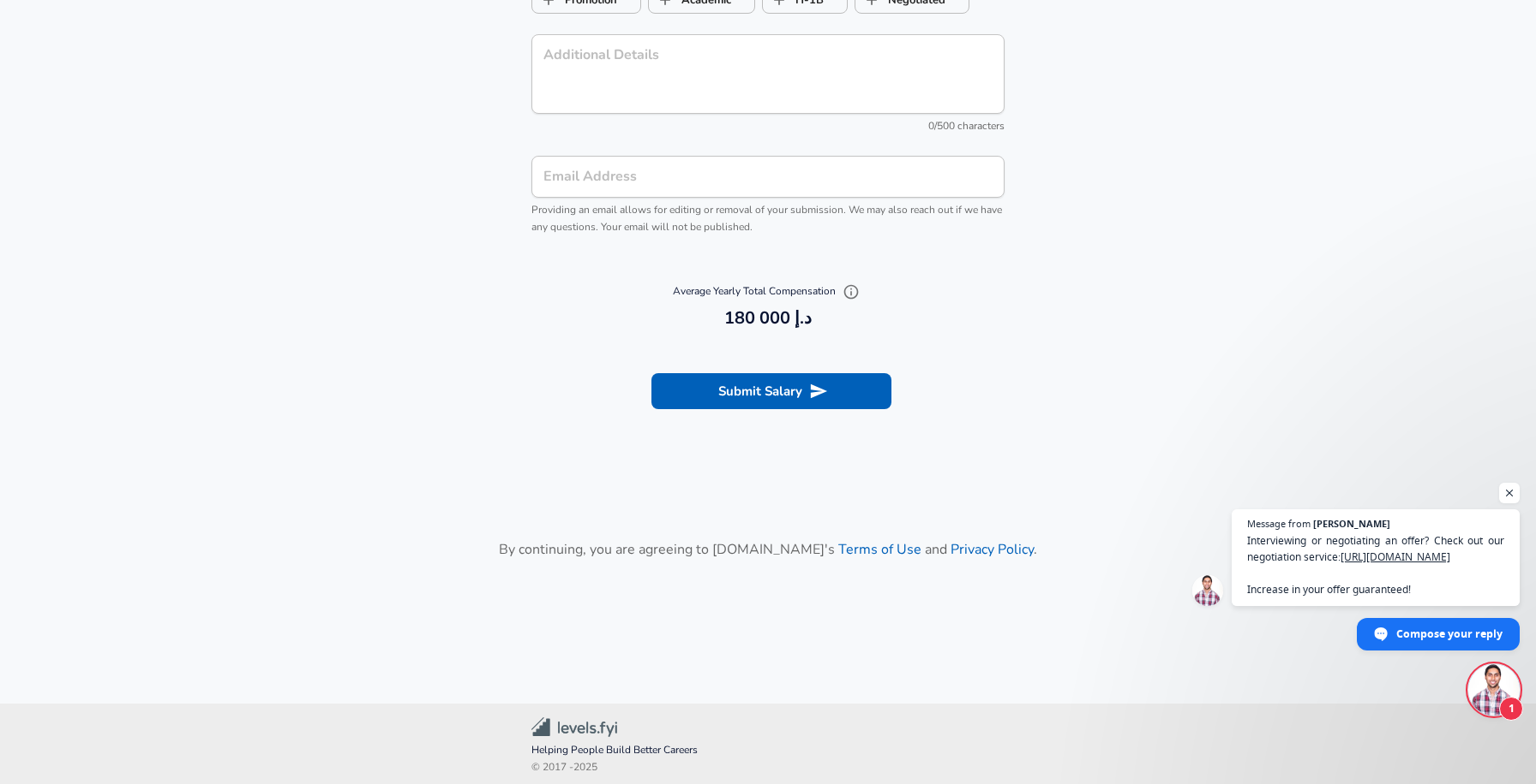
scroll to position [1737, 0]
type input "2"
click at [794, 376] on button "Submit Salary" at bounding box center [772, 393] width 240 height 36
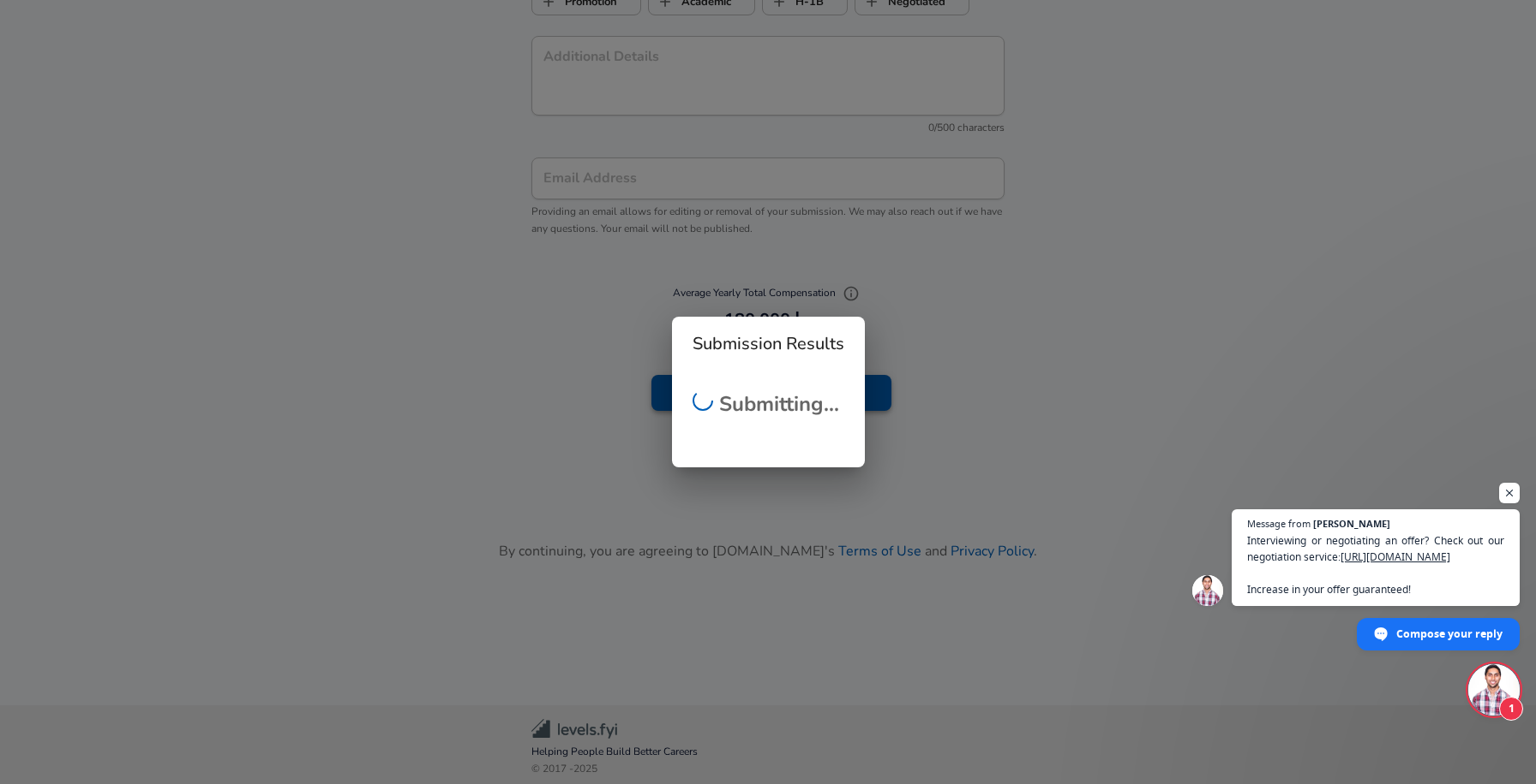
checkbox input "false"
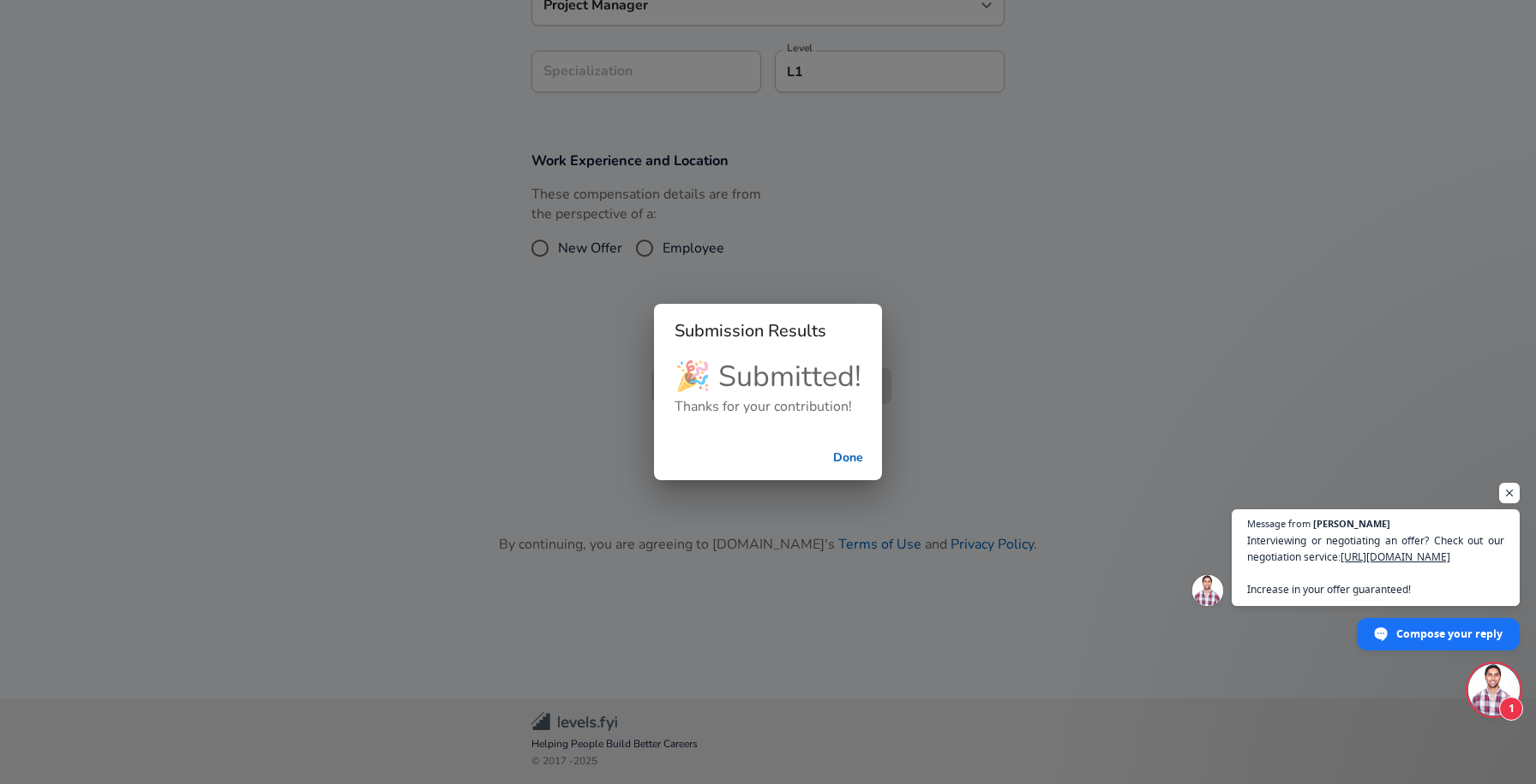
scroll to position [518, 0]
click at [839, 452] on button "Done" at bounding box center [848, 458] width 55 height 32
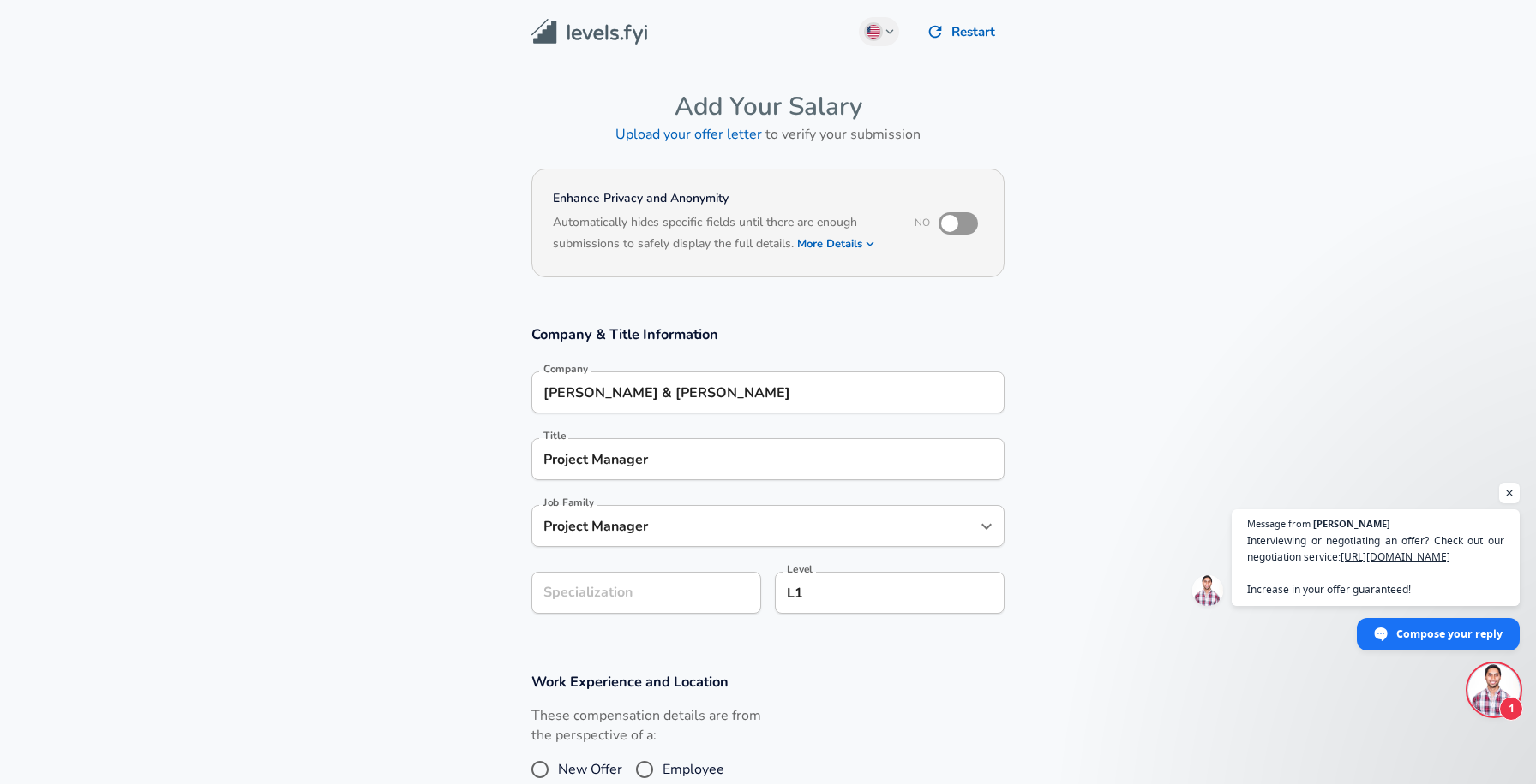
scroll to position [0, 0]
